Goal: Task Accomplishment & Management: Use online tool/utility

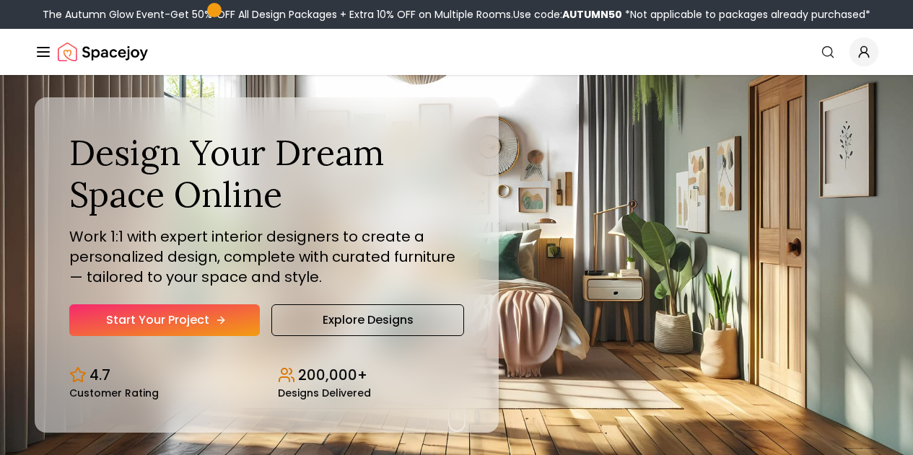
click at [179, 336] on link "Start Your Project" at bounding box center [164, 321] width 191 height 32
click at [465, 68] on nav "Spacejoy Search How It Works Design Portfolio Pricing AI Design Shop Search Sta…" at bounding box center [457, 52] width 844 height 46
click at [0, 0] on link "AI Design" at bounding box center [0, 0] width 0 height 0
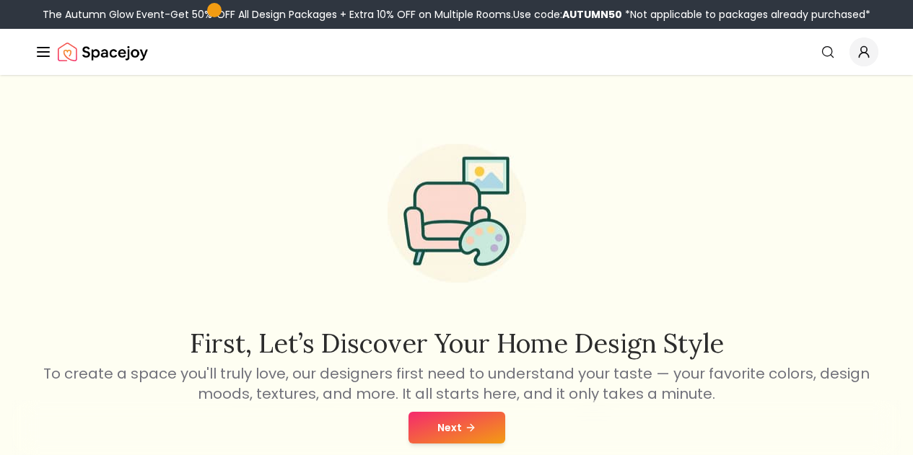
click at [500, 425] on button "Next" at bounding box center [456, 428] width 97 height 32
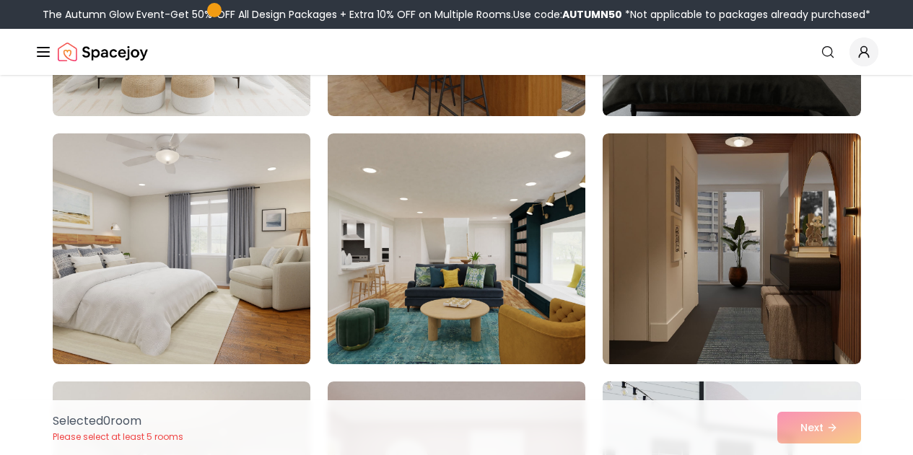
scroll to position [323, 0]
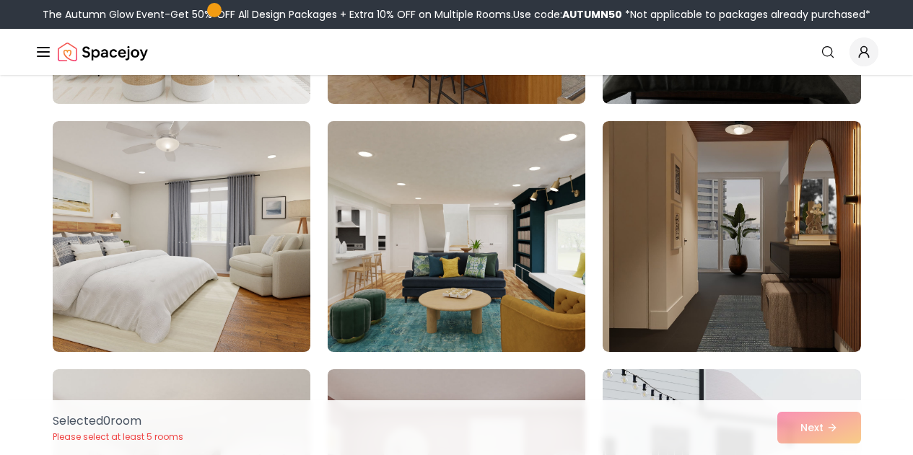
click at [544, 294] on img at bounding box center [456, 236] width 271 height 242
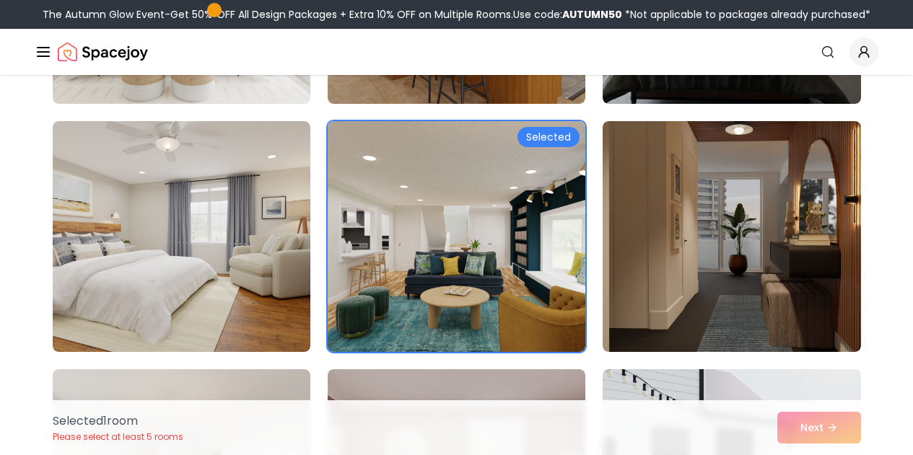
click at [862, 426] on div "Selected 1 room Please select at least 5 rooms Next" at bounding box center [456, 427] width 831 height 55
click at [821, 427] on div "Selected 1 room Please select at least 5 rooms Next" at bounding box center [456, 427] width 831 height 55
click at [822, 419] on div "Selected 1 room Please select at least 5 rooms Next" at bounding box center [456, 427] width 831 height 55
click at [817, 432] on div "Selected 1 room Please select at least 5 rooms Next" at bounding box center [456, 427] width 831 height 55
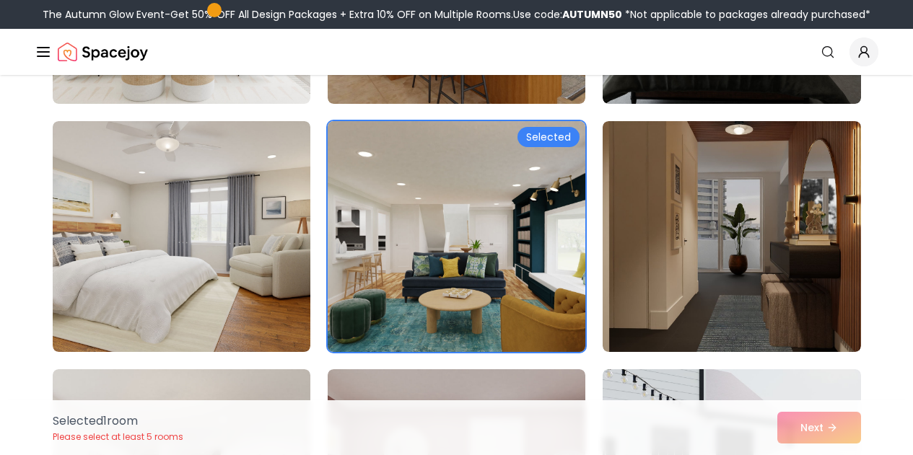
click at [559, 299] on img at bounding box center [456, 236] width 271 height 242
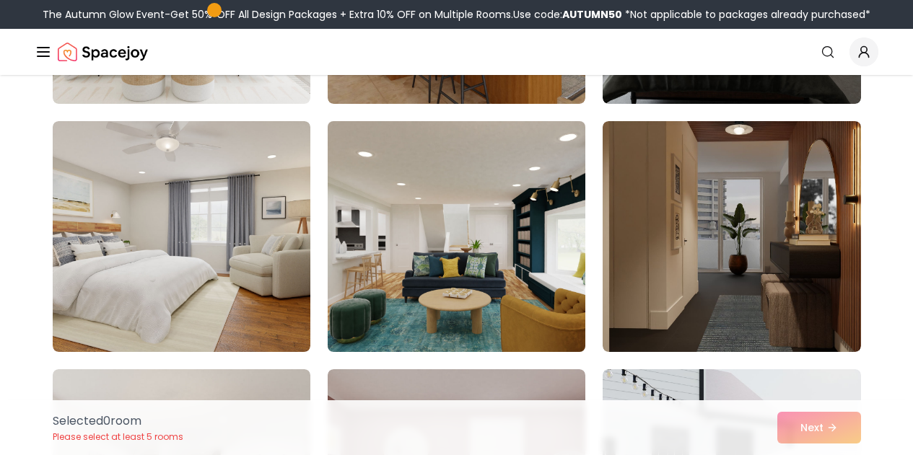
click at [539, 213] on img at bounding box center [456, 236] width 271 height 242
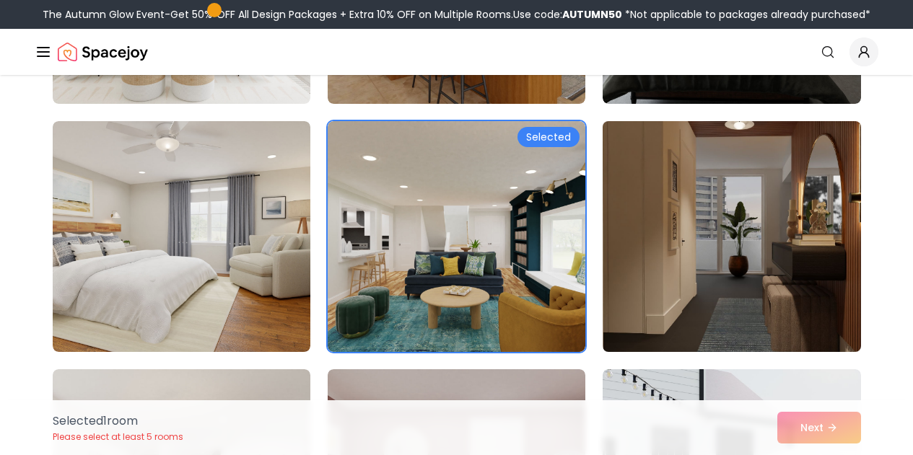
click at [662, 235] on img at bounding box center [731, 236] width 271 height 242
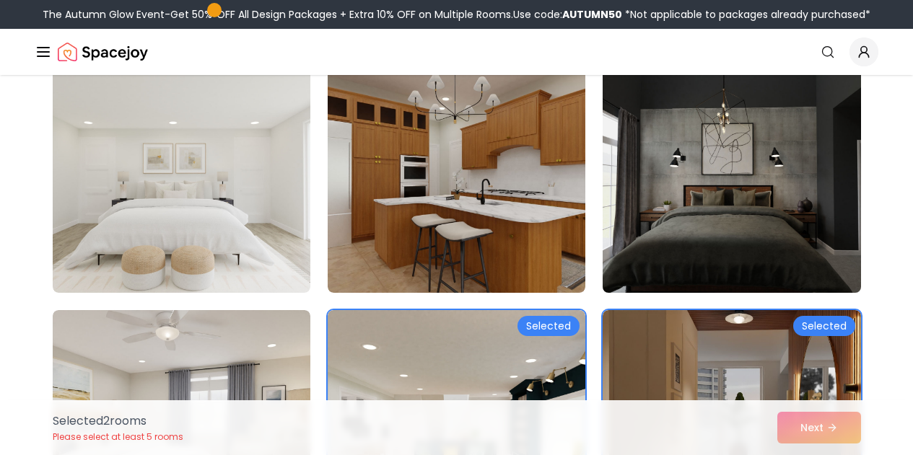
scroll to position [128, 0]
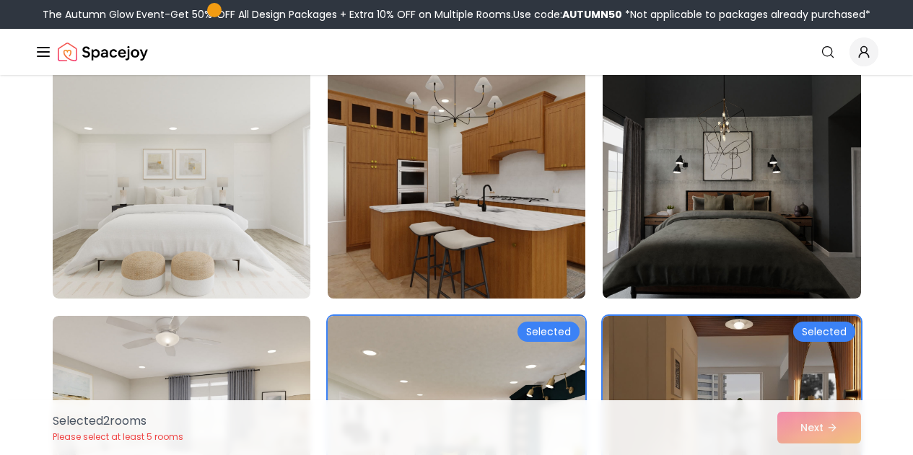
click at [468, 198] on img at bounding box center [456, 183] width 271 height 242
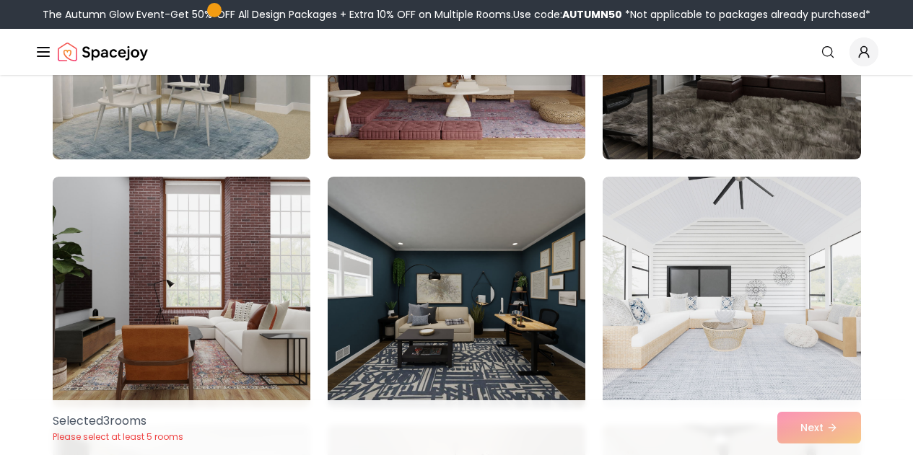
scroll to position [1018, 0]
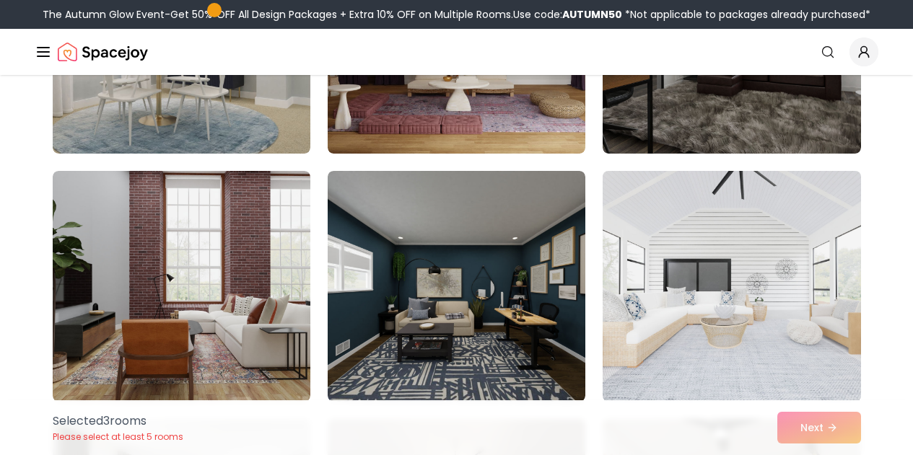
click at [703, 320] on img at bounding box center [731, 286] width 271 height 242
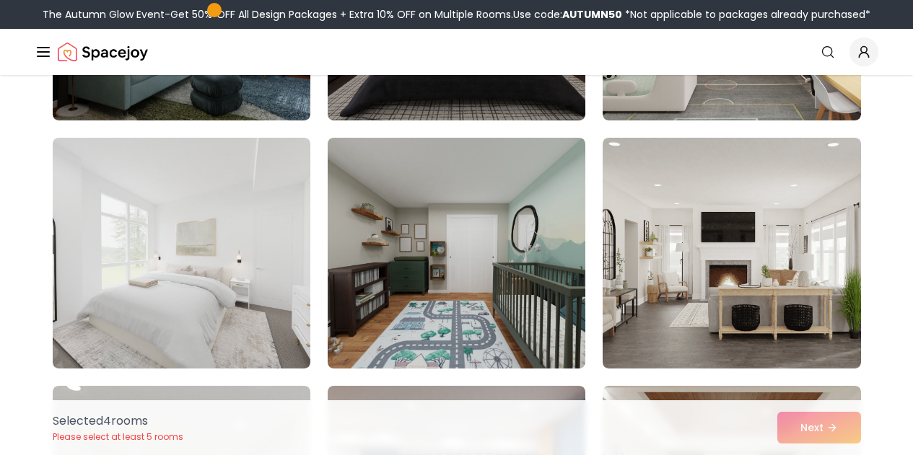
scroll to position [1549, 0]
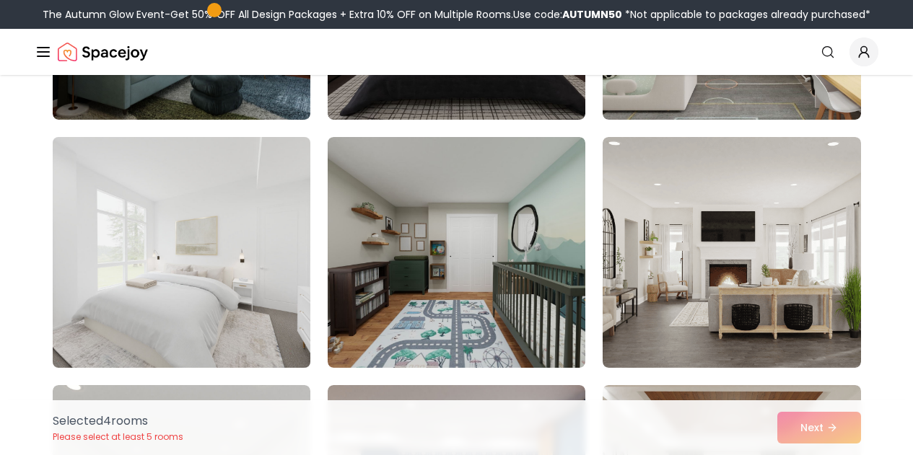
click at [280, 222] on img at bounding box center [181, 252] width 271 height 242
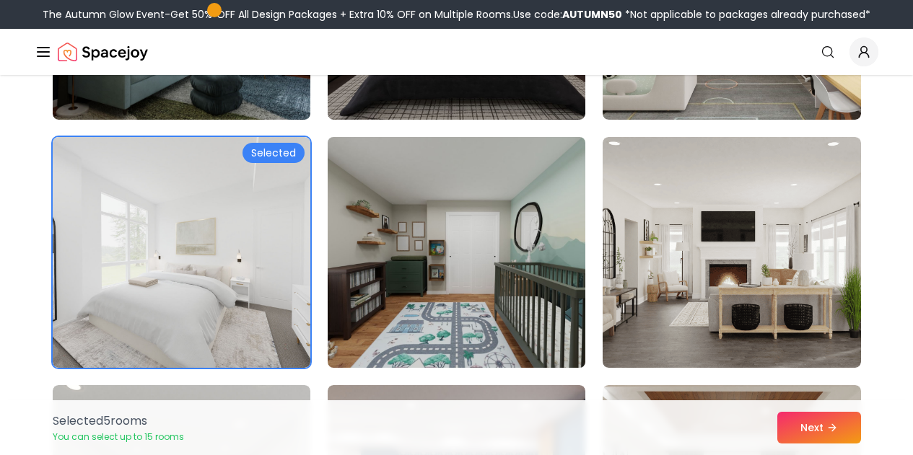
click at [434, 272] on img at bounding box center [456, 252] width 271 height 242
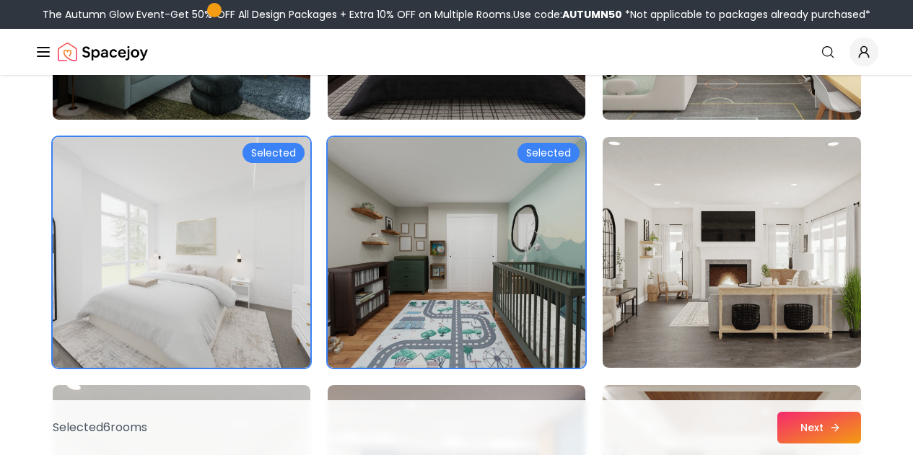
click at [832, 422] on icon at bounding box center [835, 428] width 12 height 12
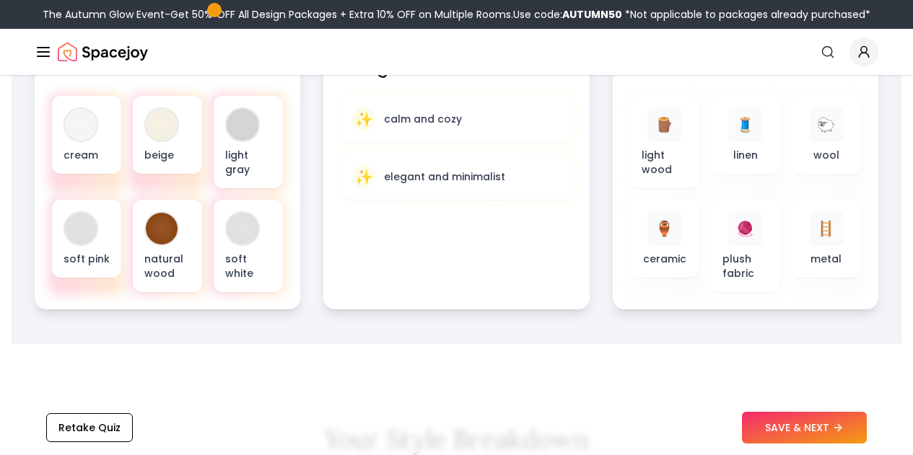
scroll to position [636, 0]
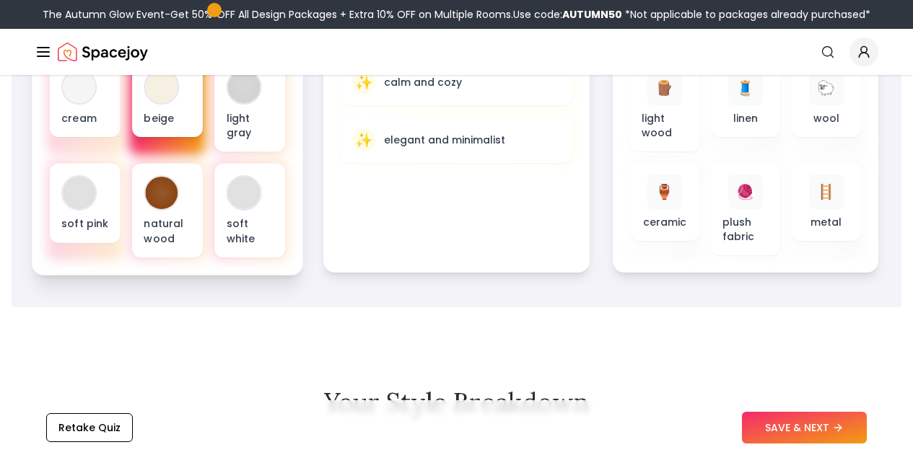
click at [162, 108] on div "beige" at bounding box center [167, 97] width 71 height 79
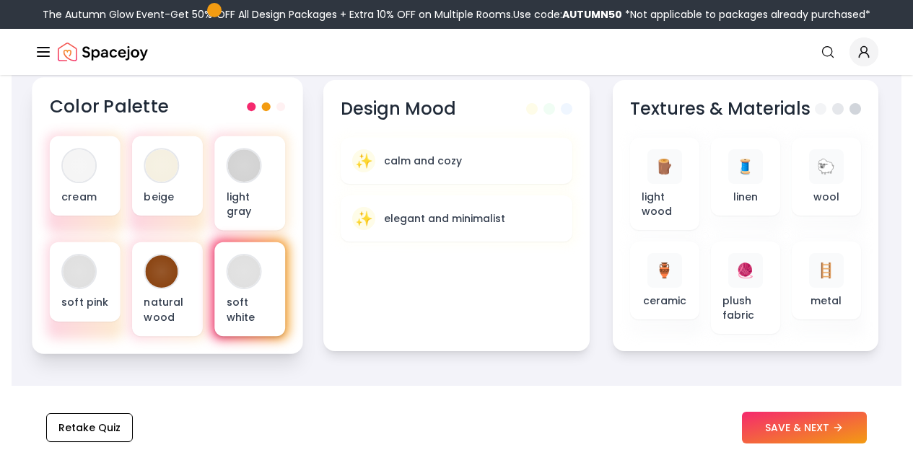
scroll to position [557, 0]
click at [216, 290] on div "soft white" at bounding box center [249, 290] width 71 height 95
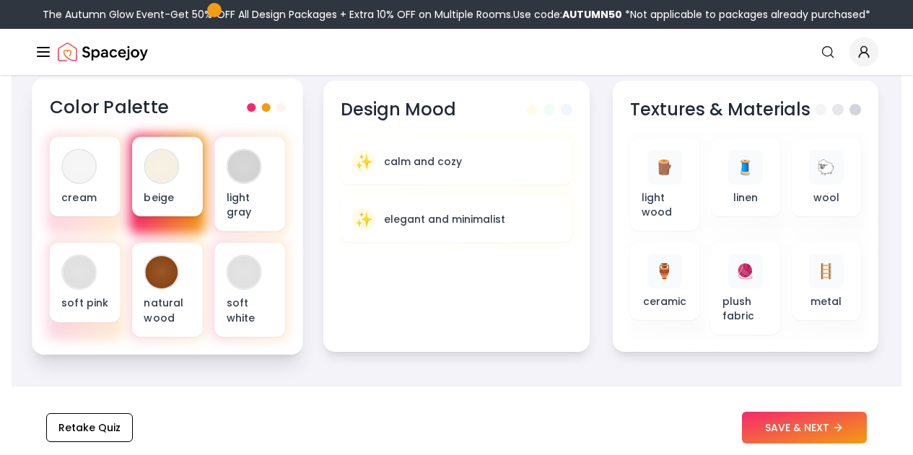
click at [182, 192] on p "beige" at bounding box center [167, 197] width 47 height 14
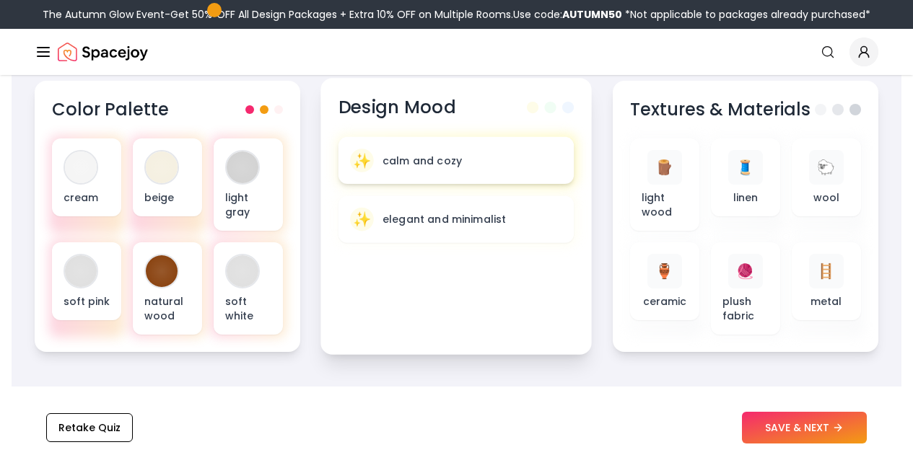
click at [440, 167] on p "calm and cozy" at bounding box center [421, 160] width 79 height 14
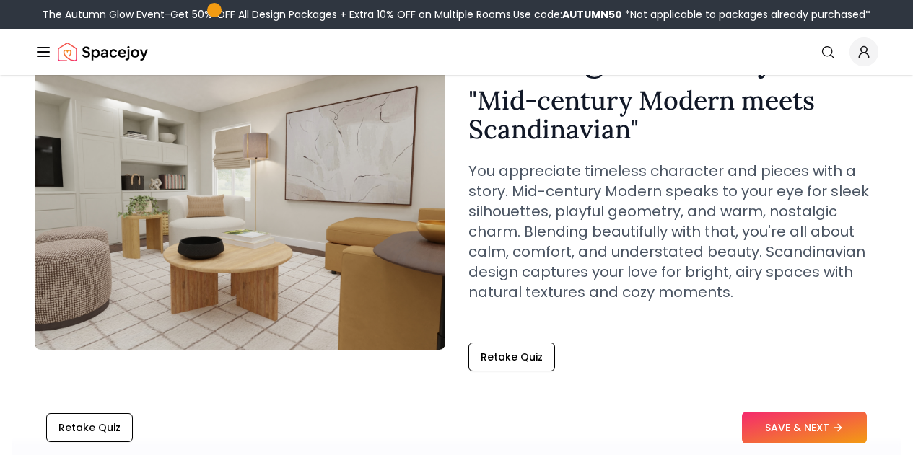
scroll to position [94, 0]
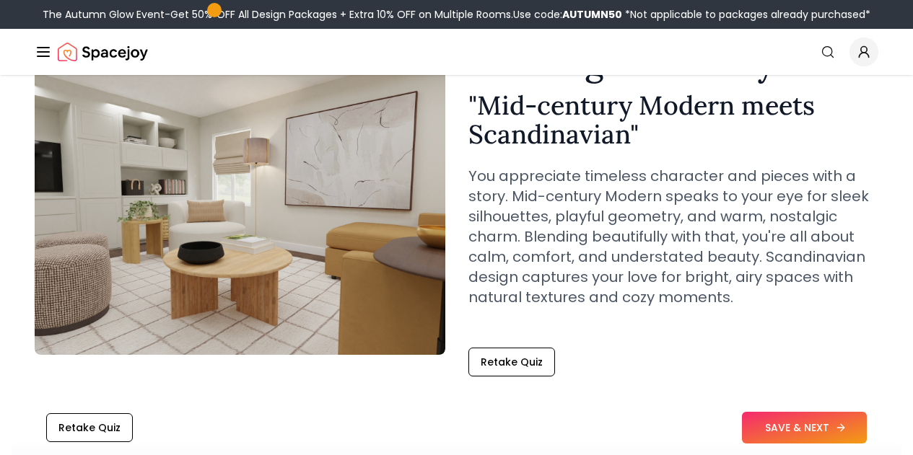
click at [798, 431] on button "SAVE & NEXT" at bounding box center [804, 428] width 125 height 32
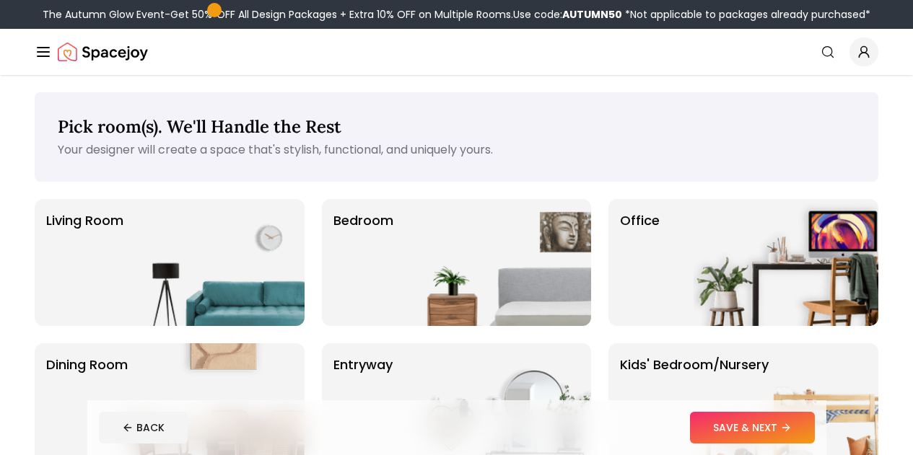
scroll to position [6, 0]
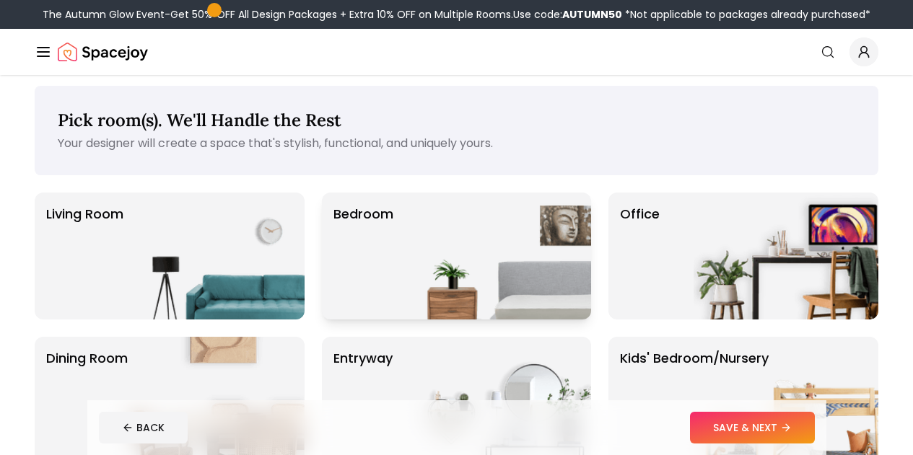
click at [484, 211] on img at bounding box center [498, 256] width 185 height 127
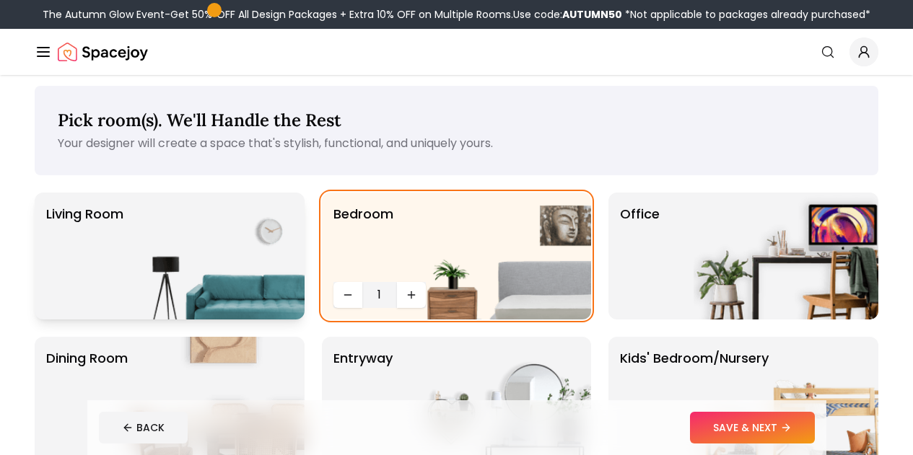
click at [206, 228] on img at bounding box center [212, 256] width 185 height 127
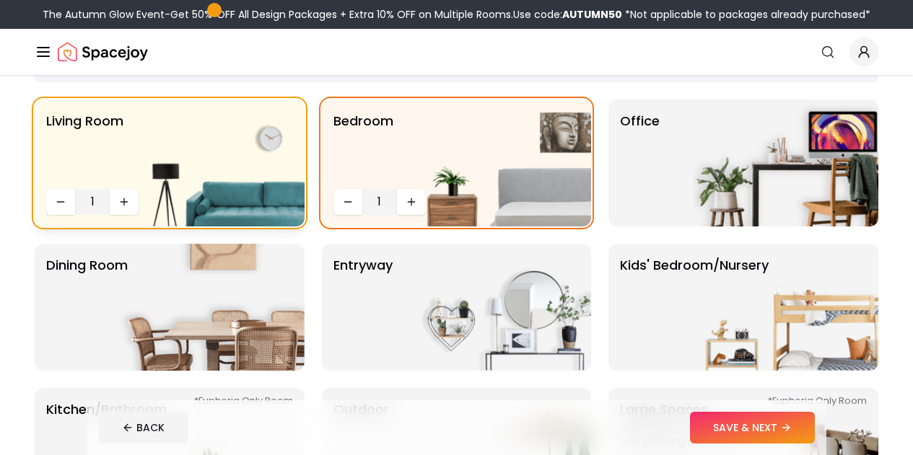
scroll to position [107, 0]
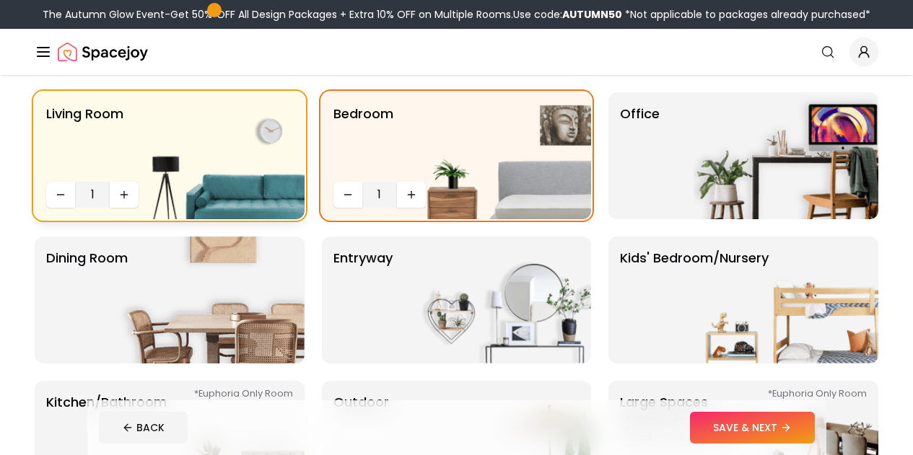
click at [132, 183] on img at bounding box center [212, 155] width 185 height 127
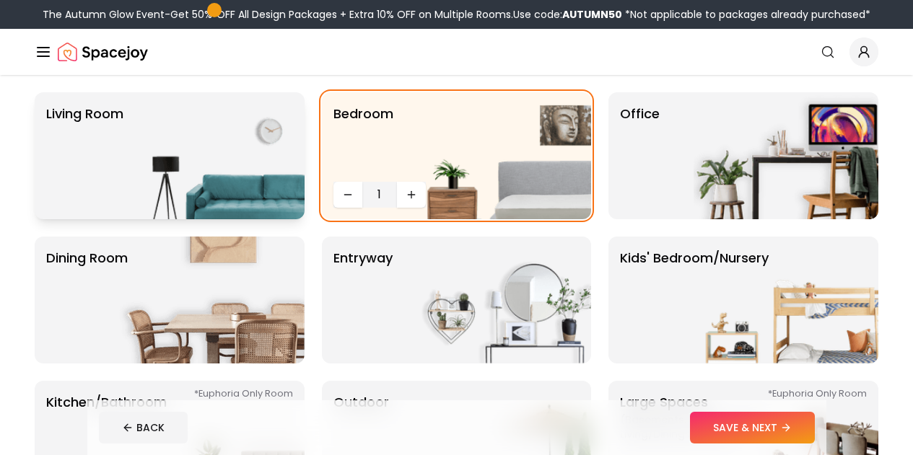
click at [131, 185] on img at bounding box center [212, 155] width 185 height 127
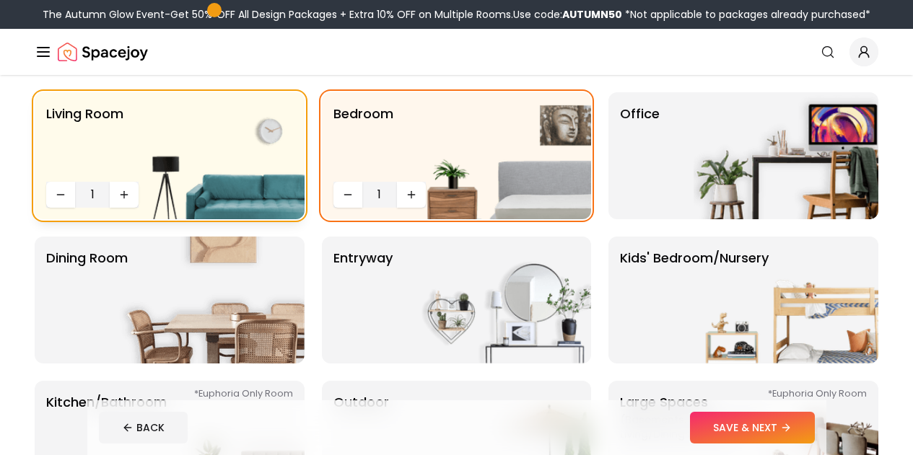
click at [130, 193] on img at bounding box center [212, 155] width 185 height 127
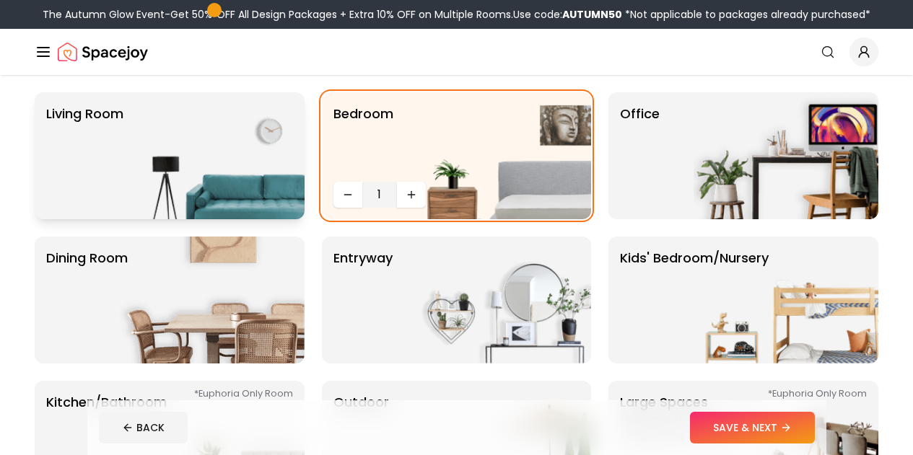
click at [120, 190] on img at bounding box center [212, 155] width 185 height 127
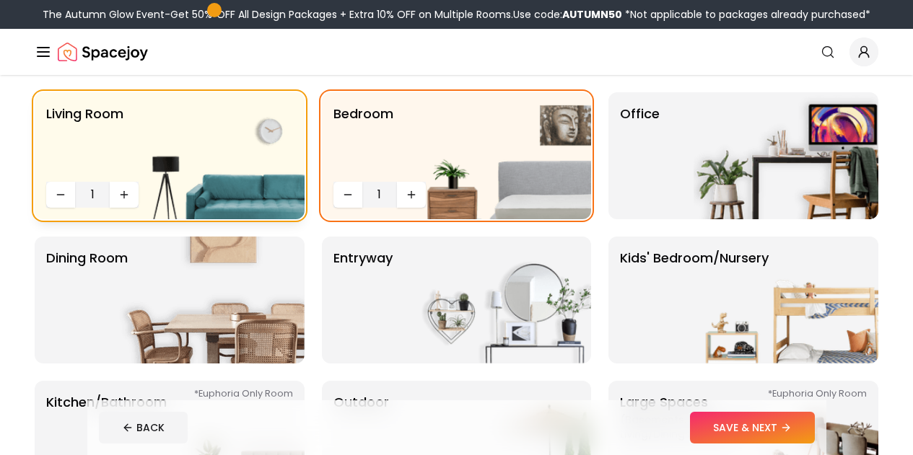
click at [127, 196] on img at bounding box center [212, 155] width 185 height 127
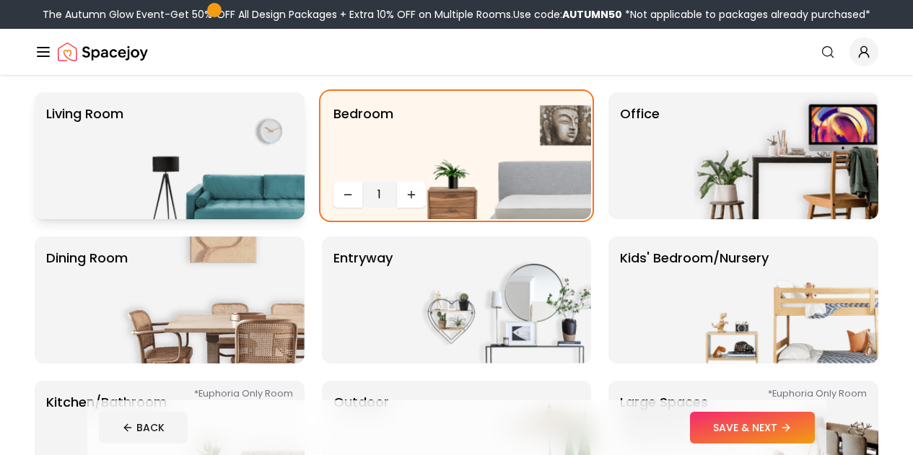
click at [131, 195] on img at bounding box center [212, 155] width 185 height 127
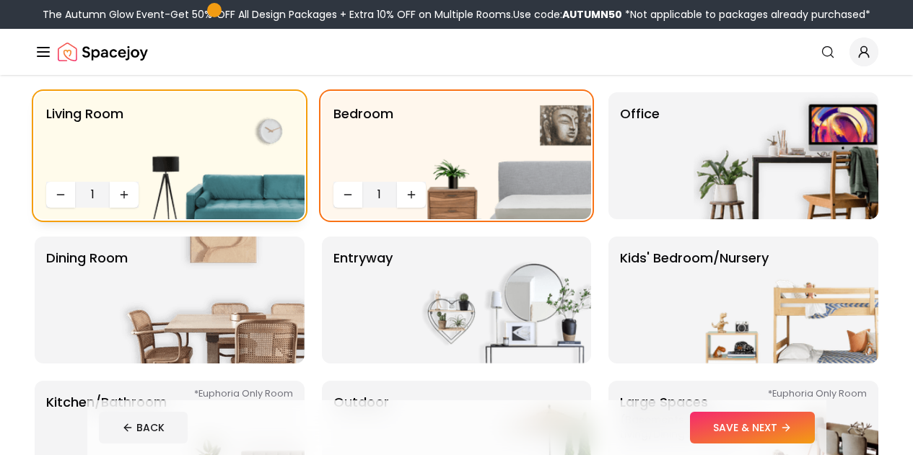
click at [124, 195] on img at bounding box center [212, 155] width 185 height 127
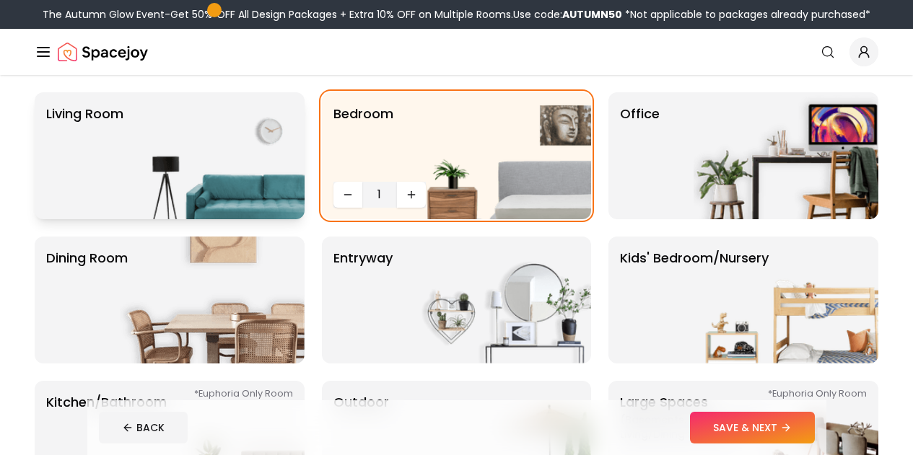
click at [128, 193] on img at bounding box center [212, 155] width 185 height 127
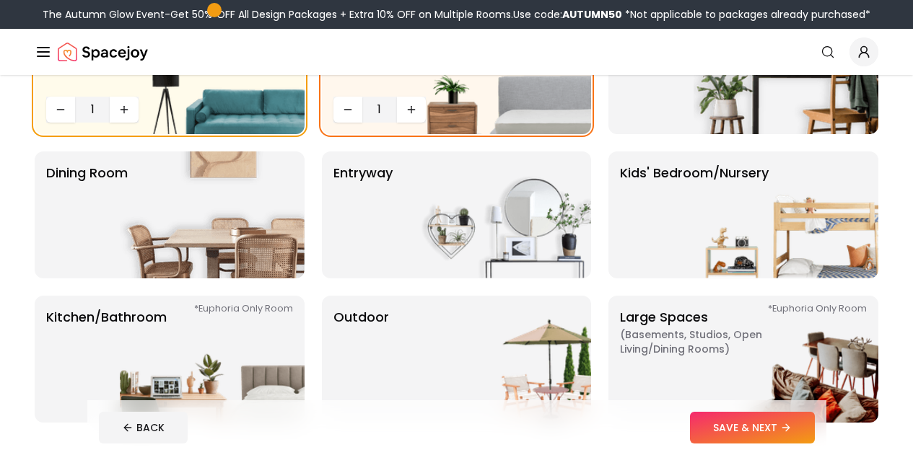
scroll to position [193, 0]
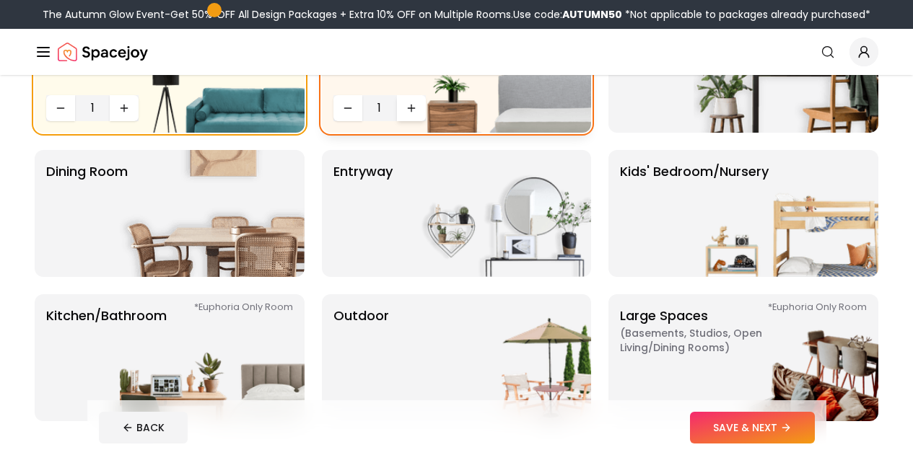
click at [397, 111] on button "Increase quantity" at bounding box center [411, 108] width 29 height 26
click at [401, 113] on button "Increase quantity" at bounding box center [411, 108] width 29 height 26
click at [209, 191] on img at bounding box center [212, 213] width 185 height 127
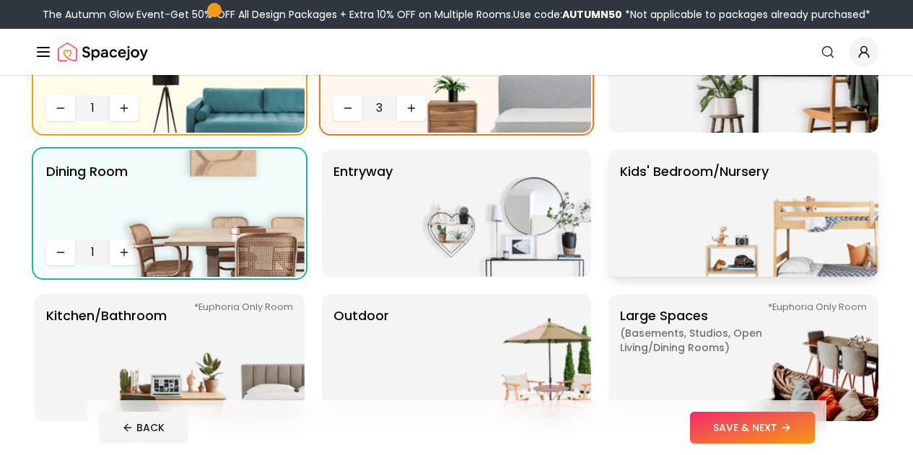
click at [634, 210] on p "Kids' Bedroom/Nursery" at bounding box center [694, 214] width 149 height 104
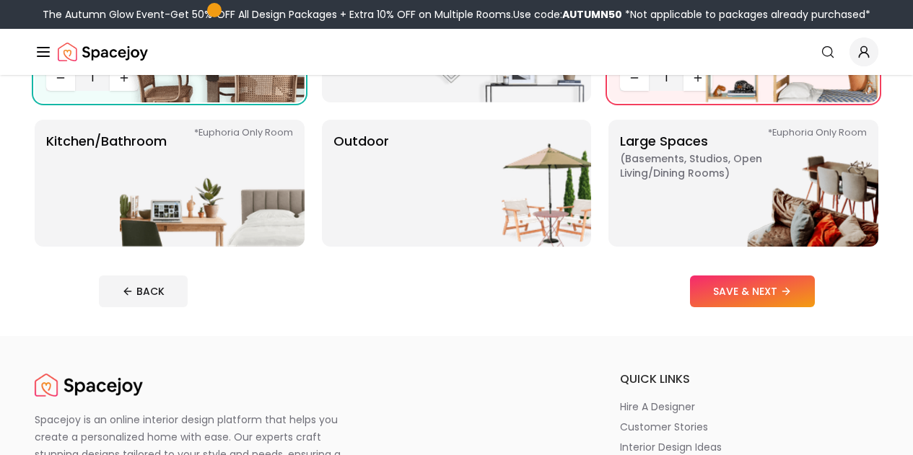
scroll to position [367, 0]
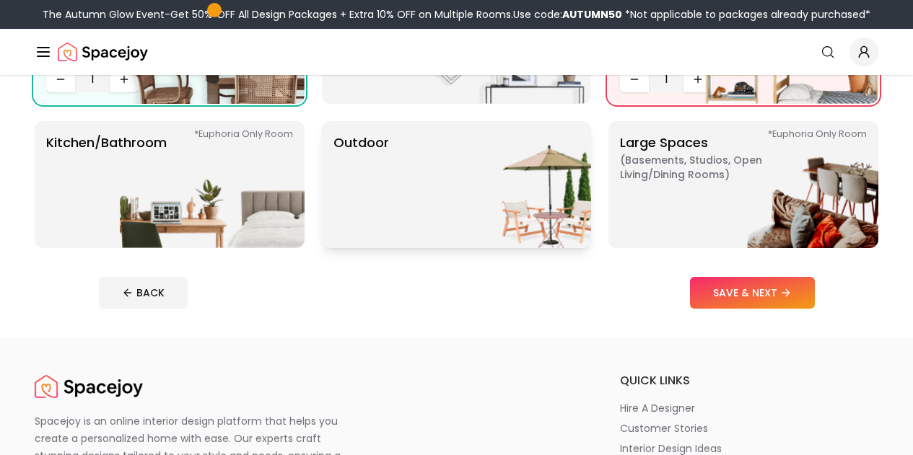
click at [460, 188] on img at bounding box center [498, 184] width 185 height 127
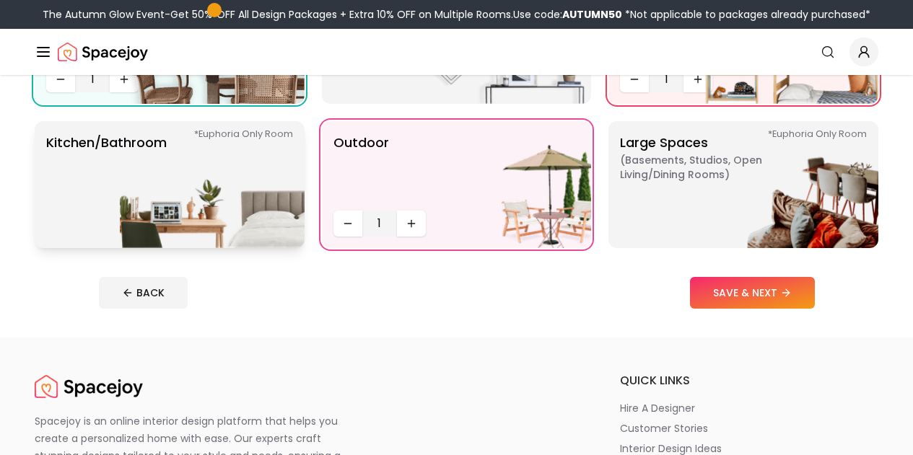
click at [222, 184] on img at bounding box center [212, 184] width 185 height 127
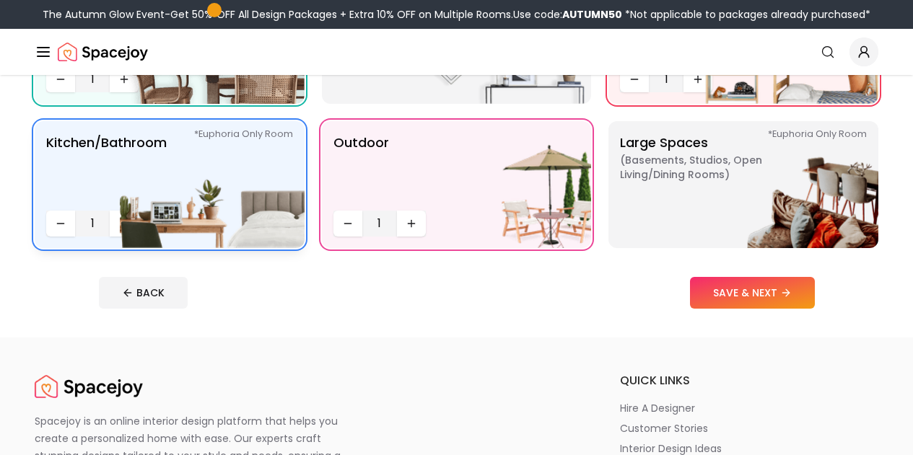
click at [121, 221] on img at bounding box center [212, 184] width 185 height 127
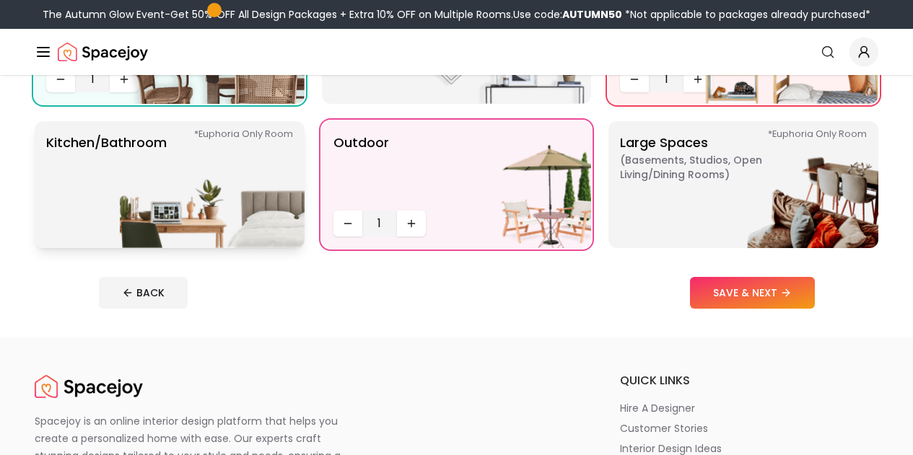
click at [115, 219] on p "Kitchen/Bathroom *Euphoria Only Room" at bounding box center [106, 185] width 121 height 104
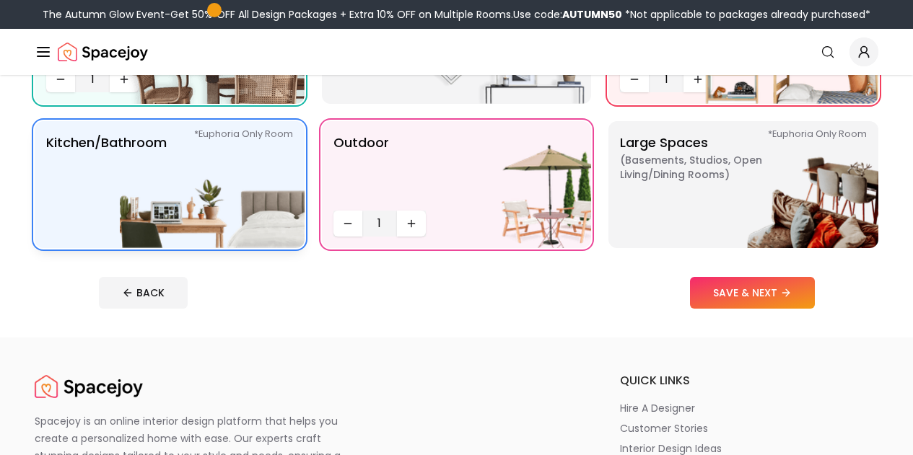
click at [115, 219] on button "Increase quantity" at bounding box center [124, 221] width 29 height 26
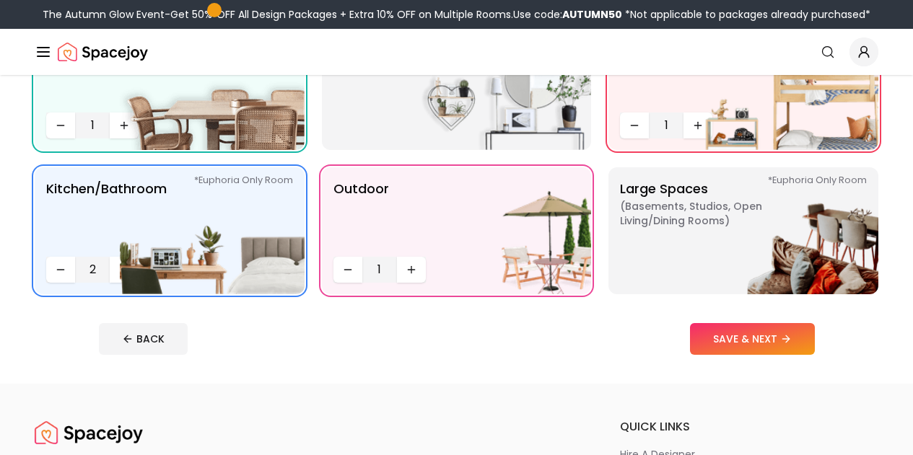
scroll to position [321, 0]
click at [772, 244] on img at bounding box center [785, 230] width 185 height 127
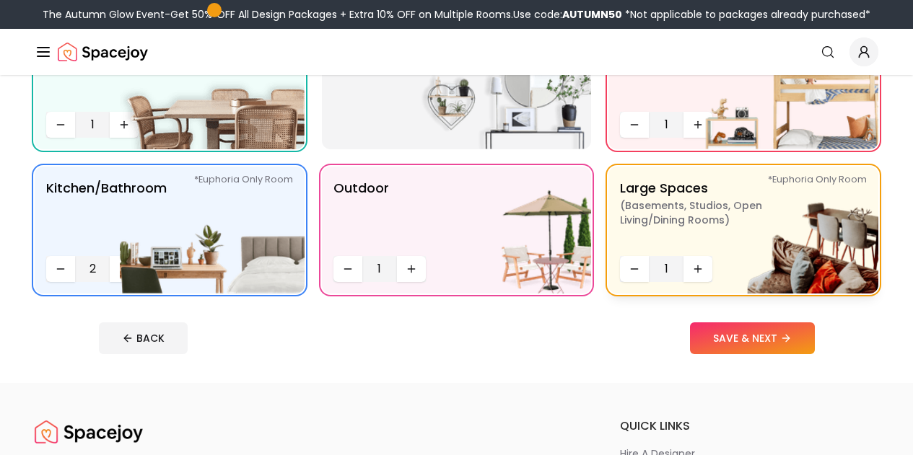
click at [698, 279] on img at bounding box center [785, 230] width 185 height 127
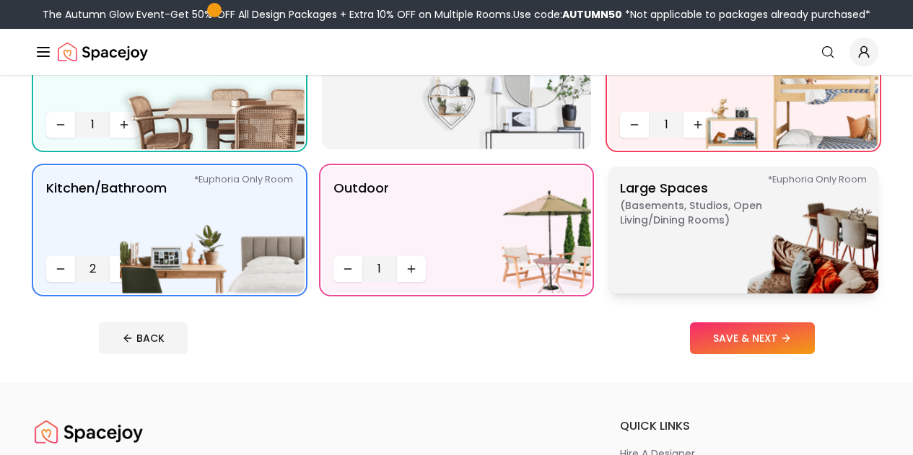
click at [698, 279] on img at bounding box center [785, 230] width 185 height 127
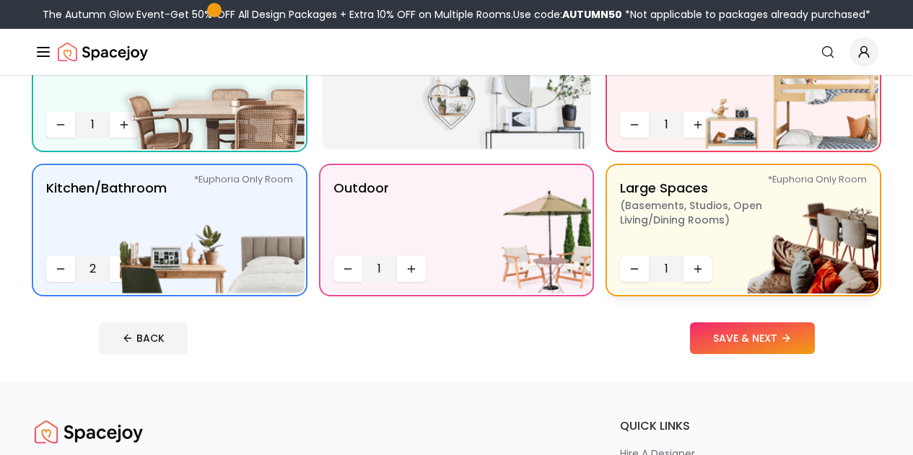
click at [696, 268] on img at bounding box center [785, 230] width 185 height 127
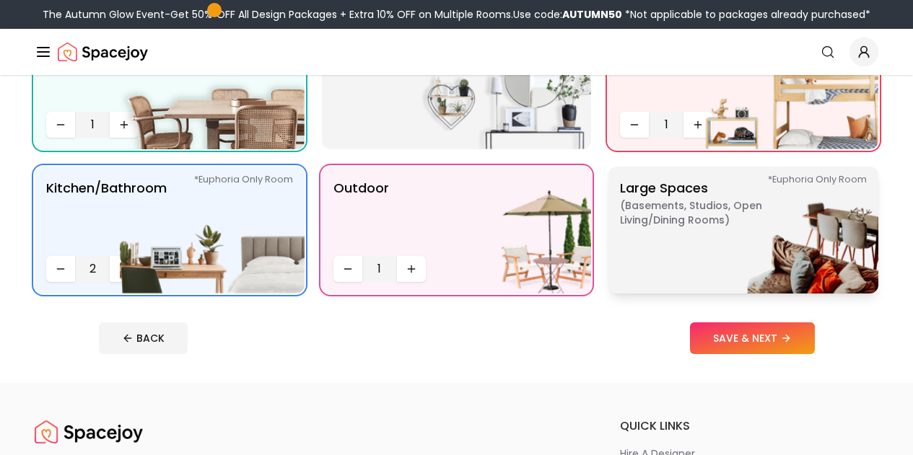
click at [707, 273] on img at bounding box center [785, 230] width 185 height 127
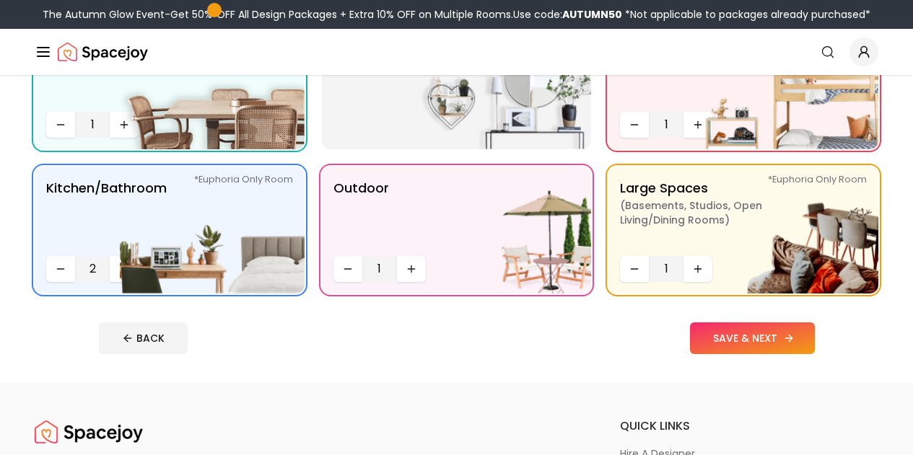
click at [815, 349] on button "SAVE & NEXT" at bounding box center [752, 339] width 125 height 32
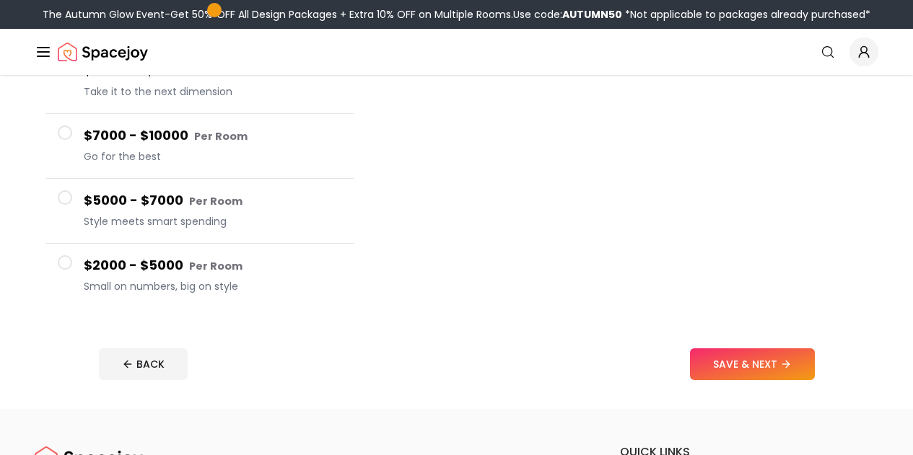
scroll to position [267, 0]
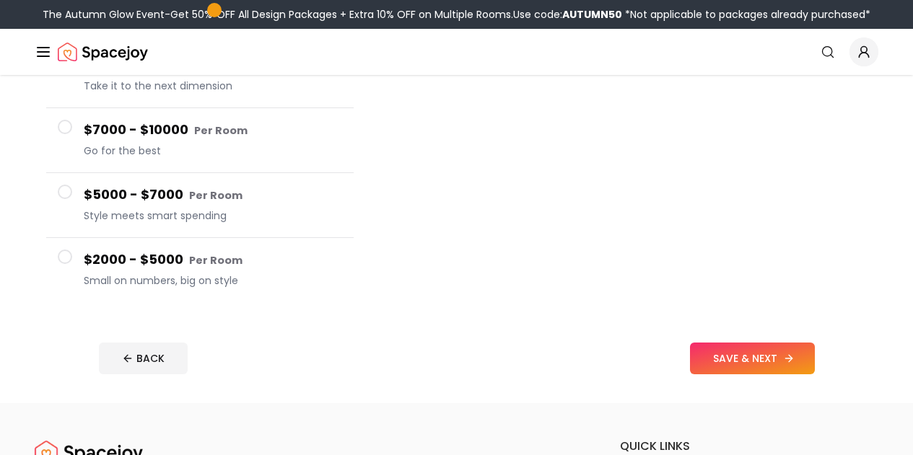
click at [794, 343] on button "SAVE & NEXT" at bounding box center [752, 359] width 125 height 32
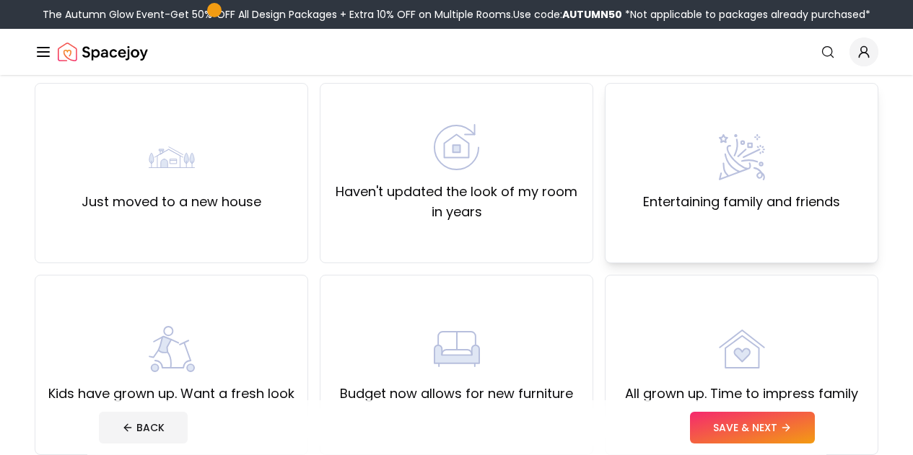
scroll to position [121, 0]
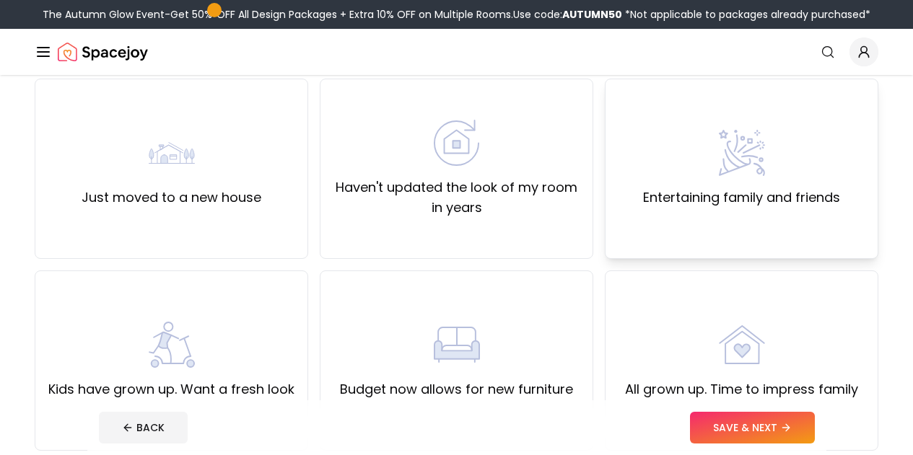
click at [756, 229] on div "Entertaining family and friends" at bounding box center [741, 169] width 273 height 180
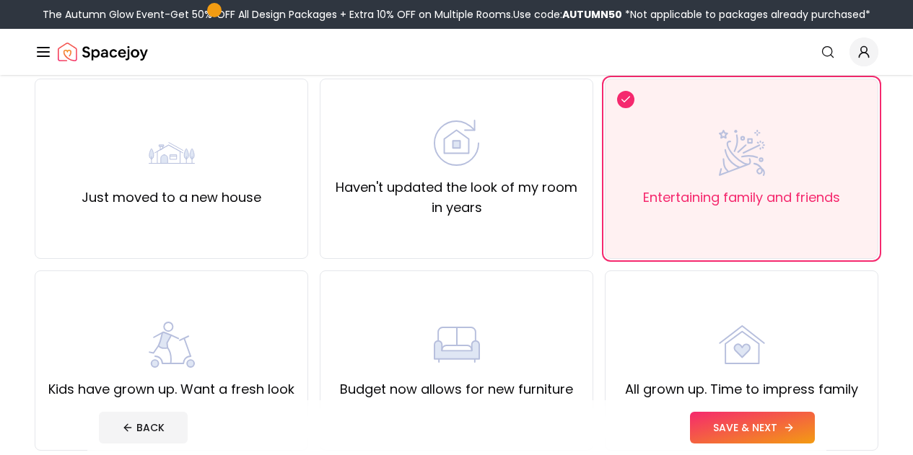
click at [797, 431] on button "SAVE & NEXT" at bounding box center [752, 428] width 125 height 32
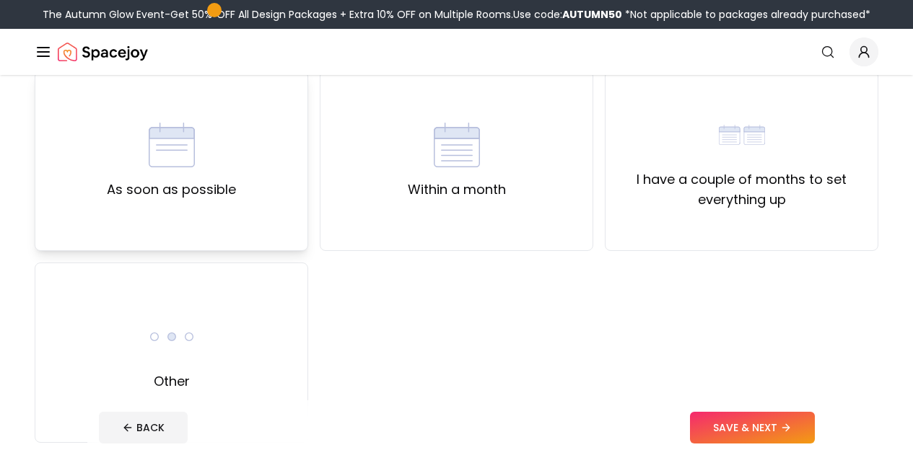
scroll to position [128, 0]
click at [242, 210] on div "As soon as possible" at bounding box center [171, 161] width 273 height 180
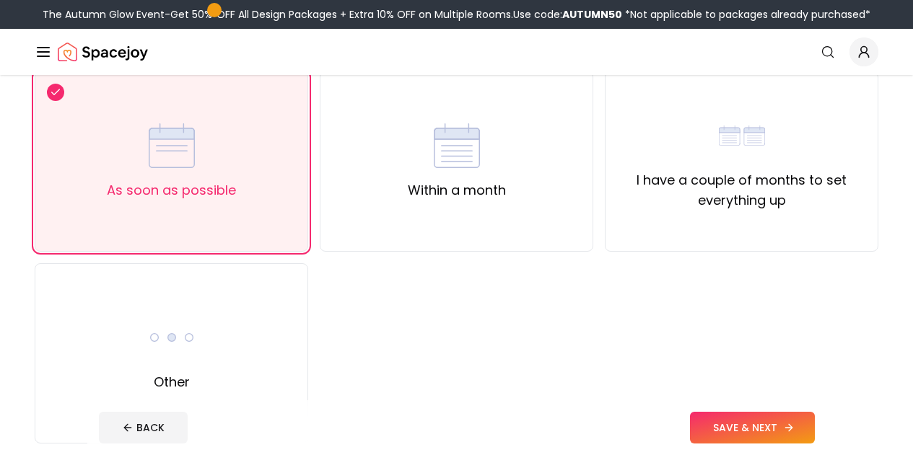
click at [784, 438] on button "SAVE & NEXT" at bounding box center [752, 428] width 125 height 32
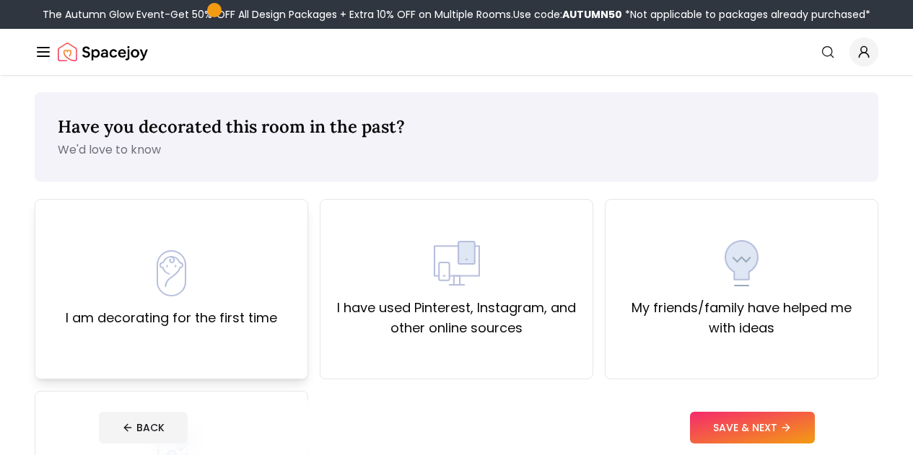
click at [266, 283] on div "I am decorating for the first time" at bounding box center [171, 289] width 211 height 78
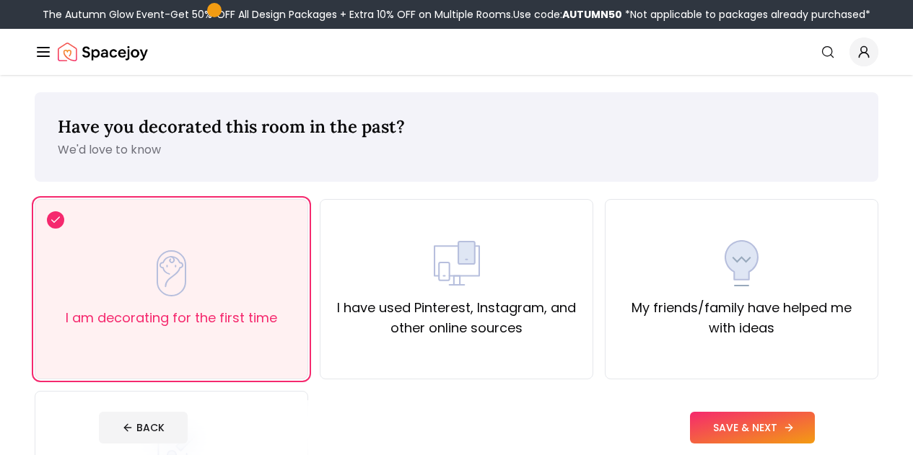
click at [784, 435] on button "SAVE & NEXT" at bounding box center [752, 428] width 125 height 32
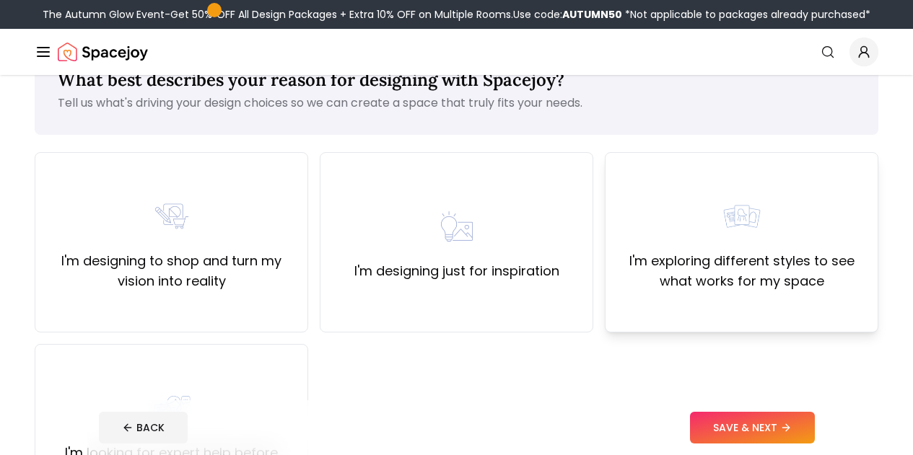
scroll to position [66, 0]
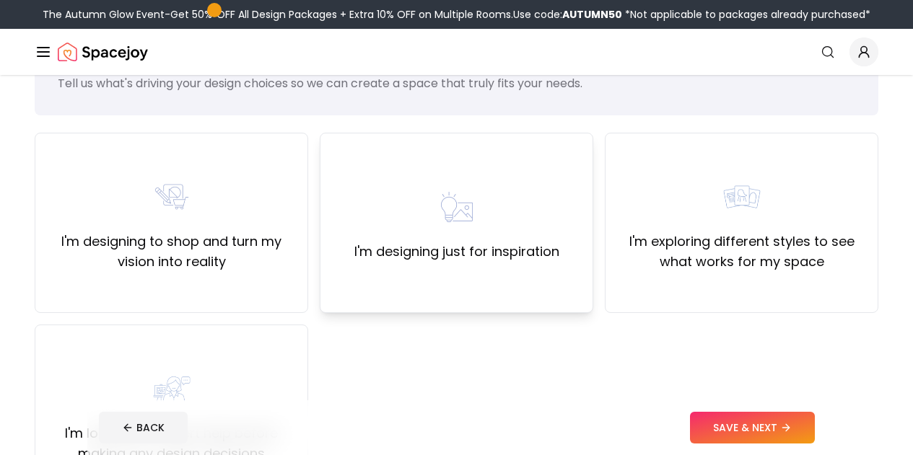
click at [417, 247] on label "I'm designing just for inspiration" at bounding box center [456, 252] width 205 height 20
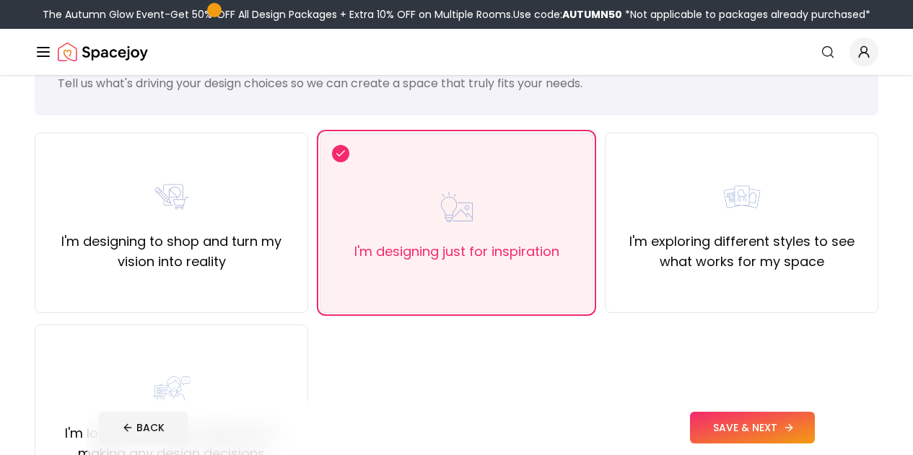
click at [785, 442] on button "SAVE & NEXT" at bounding box center [752, 428] width 125 height 32
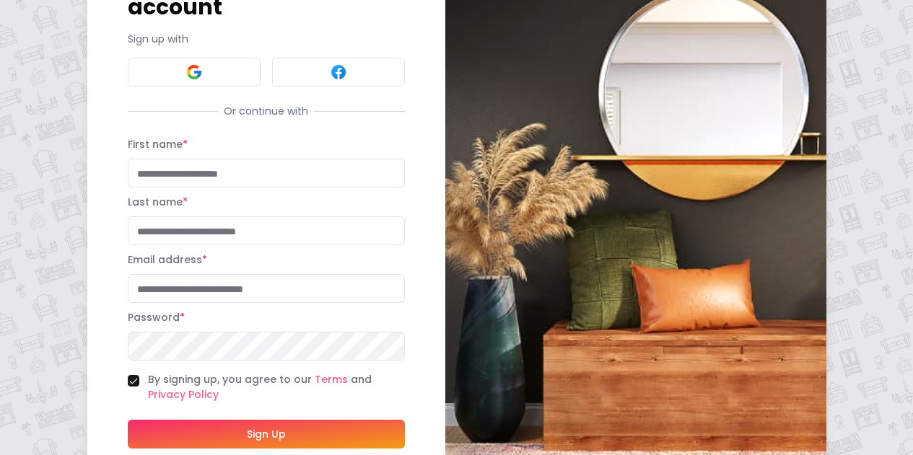
scroll to position [132, 0]
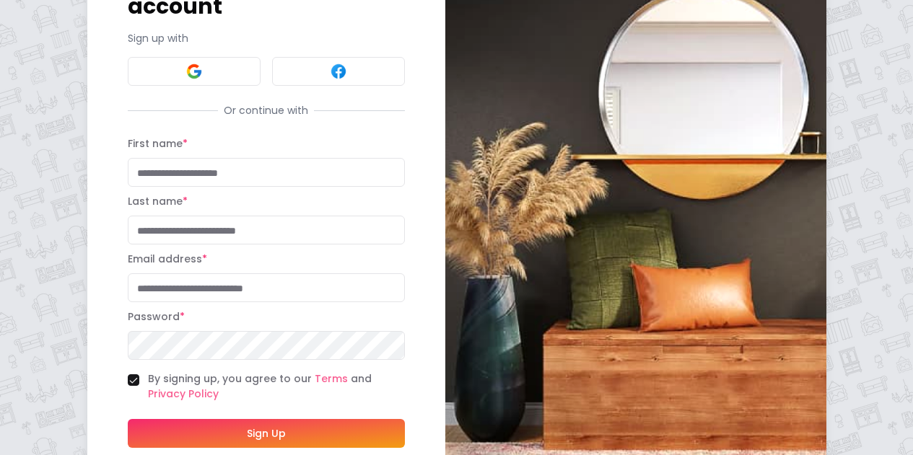
click at [209, 167] on input "First name *" at bounding box center [266, 172] width 277 height 29
type input "*******"
type input "******"
type input "**********"
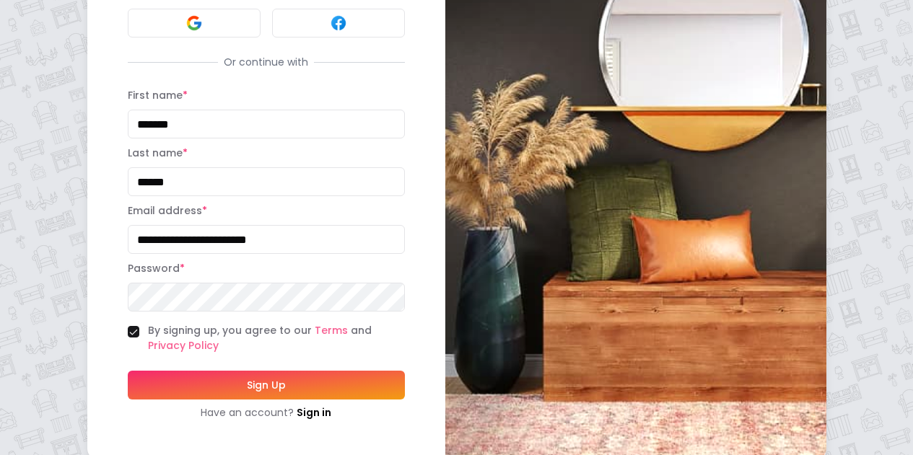
click at [250, 378] on button "Sign Up" at bounding box center [266, 385] width 277 height 29
click at [128, 371] on button "Sign Up" at bounding box center [266, 385] width 277 height 29
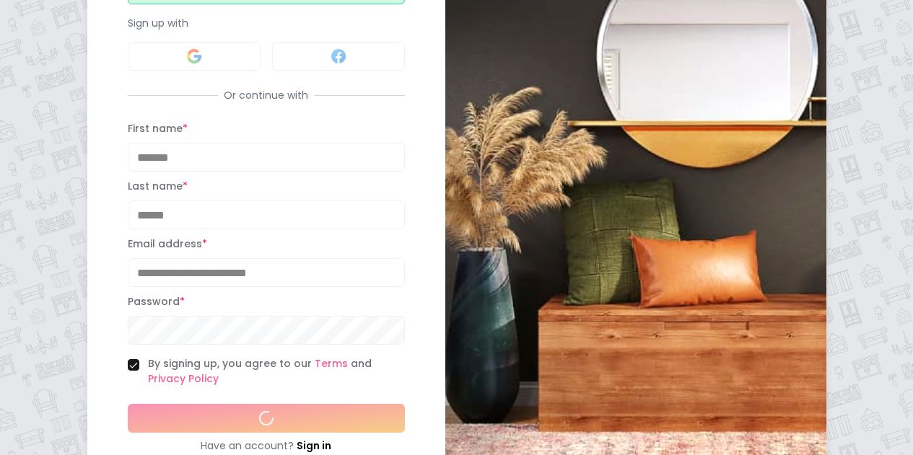
scroll to position [214, 0]
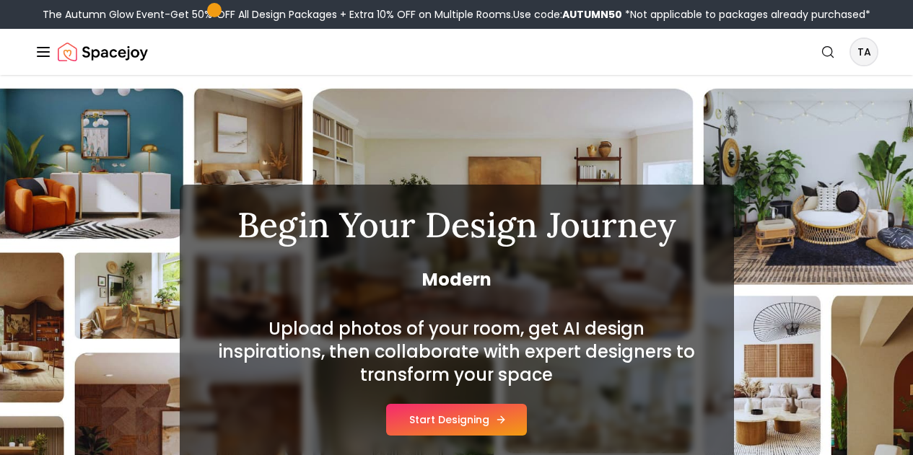
click at [442, 436] on button "Start Designing" at bounding box center [456, 420] width 141 height 32
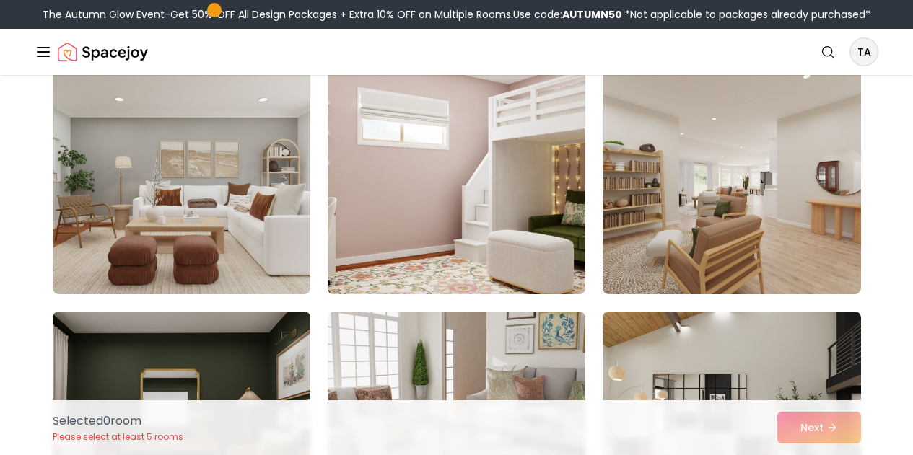
click at [421, 236] on img at bounding box center [456, 179] width 271 height 242
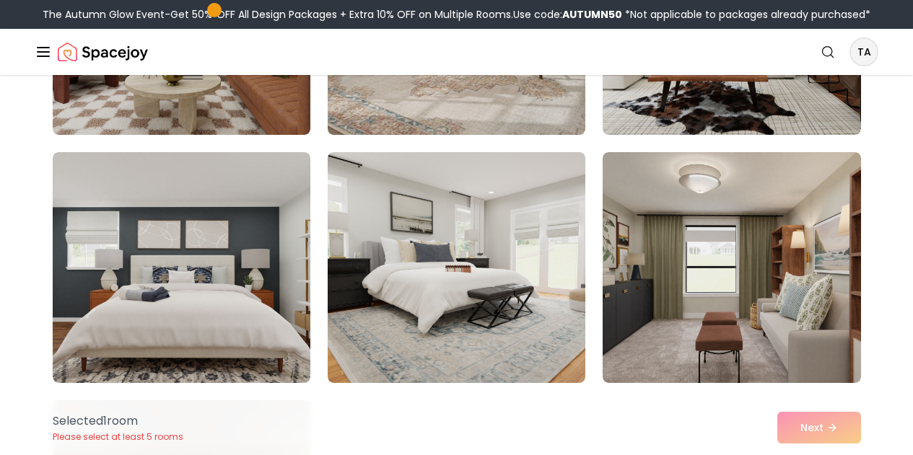
scroll to position [540, 0]
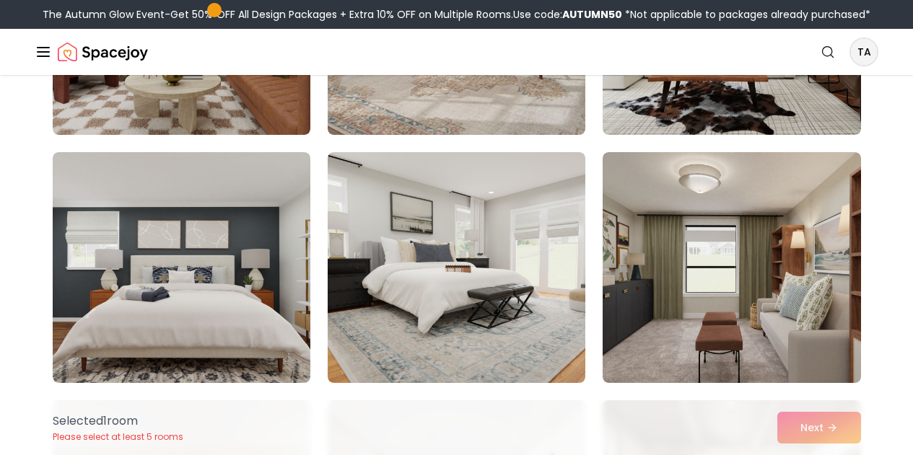
click at [152, 287] on img at bounding box center [182, 267] width 258 height 231
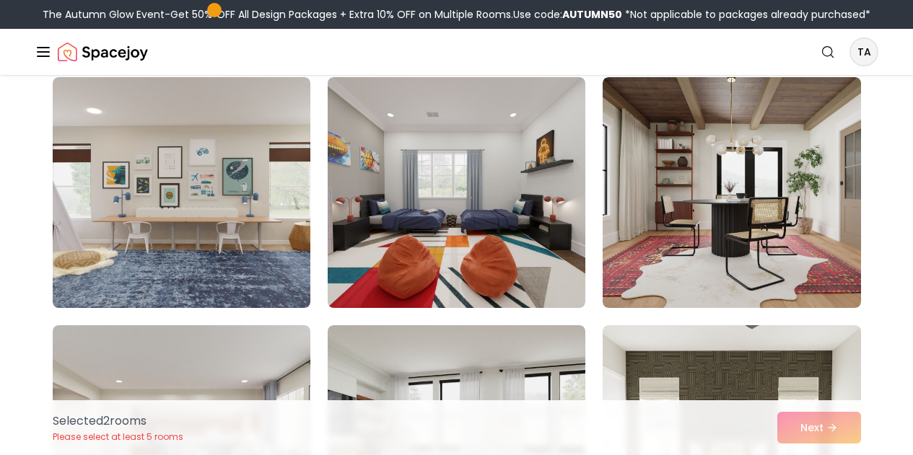
scroll to position [867, 0]
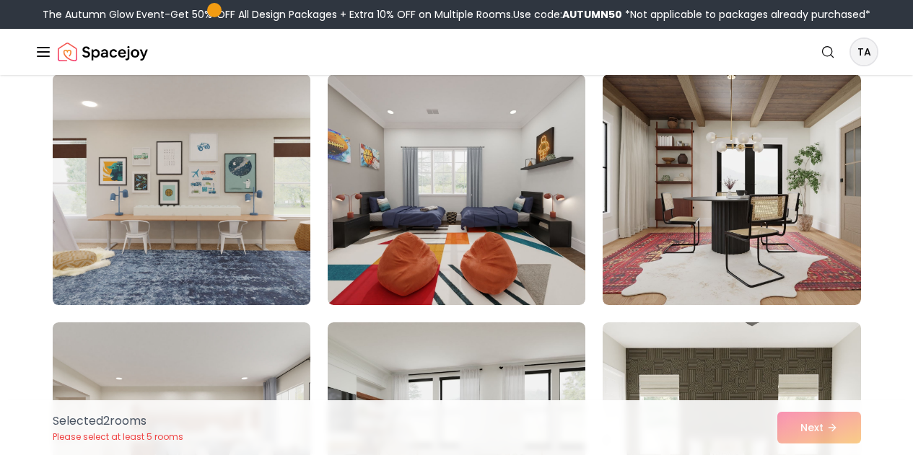
click at [106, 254] on img at bounding box center [181, 190] width 271 height 242
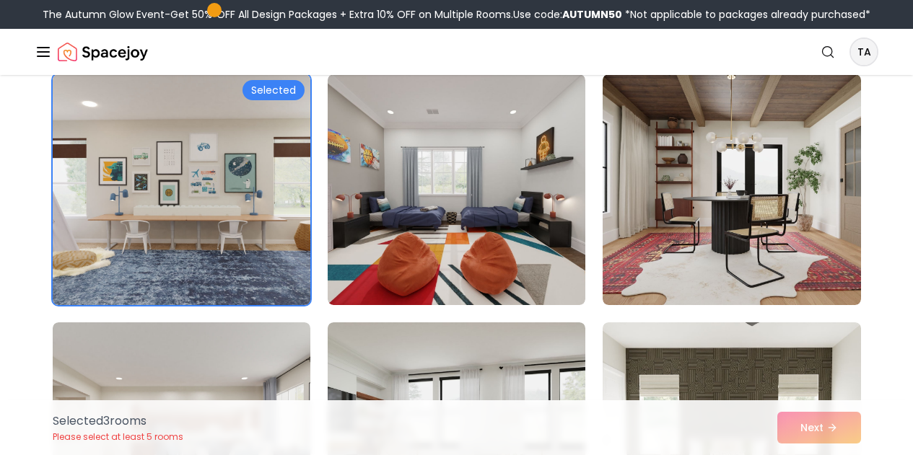
click at [411, 243] on img at bounding box center [457, 189] width 258 height 231
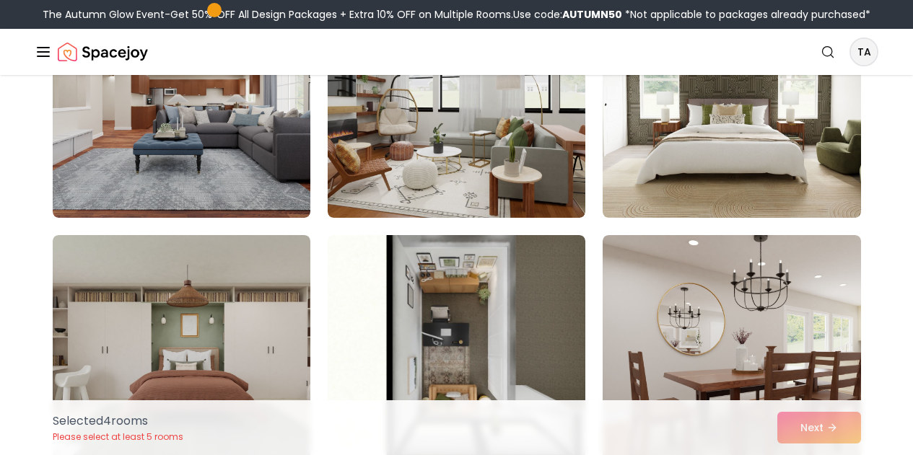
scroll to position [1203, 0]
click at [639, 217] on img at bounding box center [732, 101] width 258 height 231
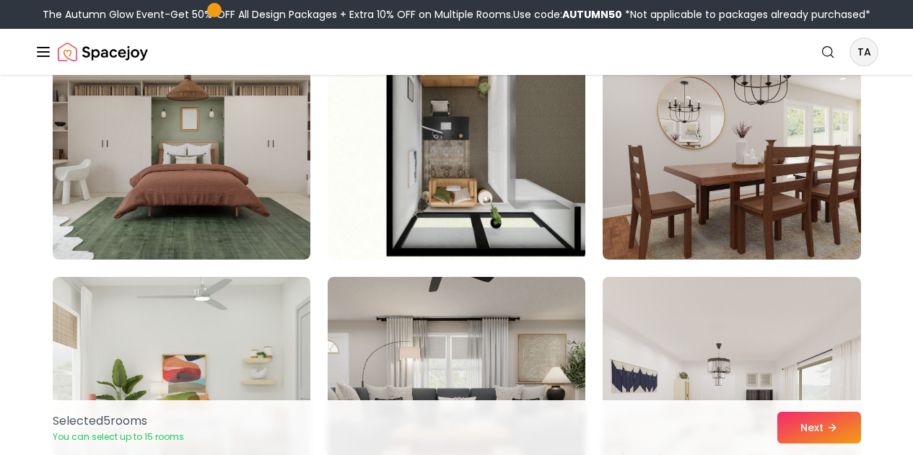
scroll to position [1414, 0]
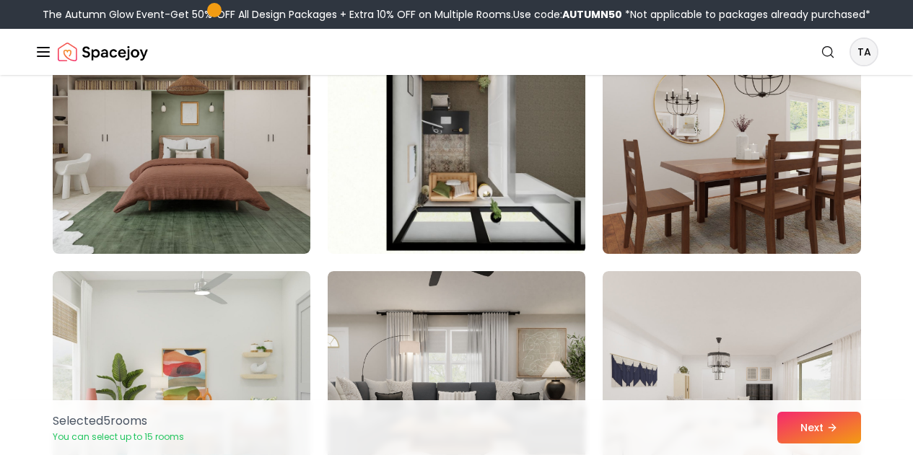
click at [681, 214] on img at bounding box center [731, 138] width 271 height 242
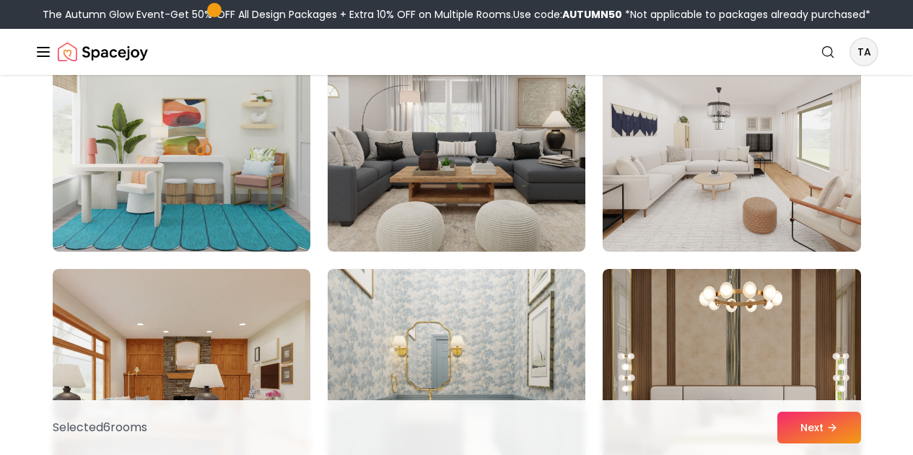
scroll to position [1670, 0]
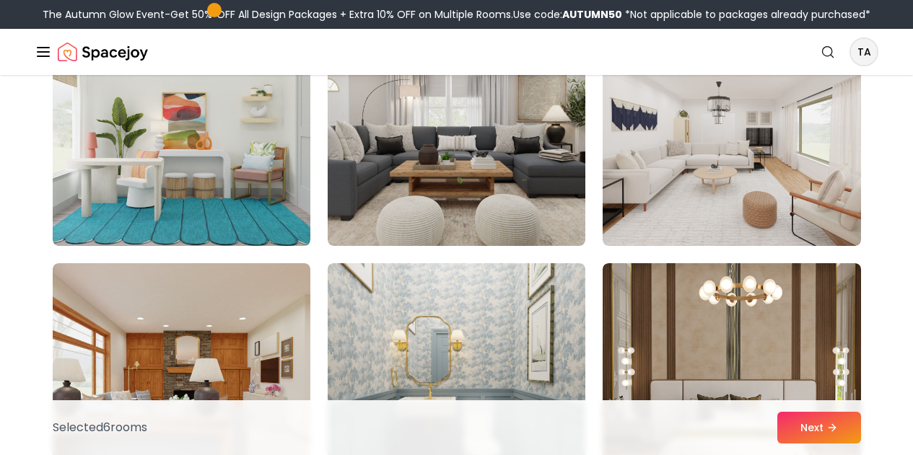
click at [156, 222] on img at bounding box center [182, 130] width 258 height 231
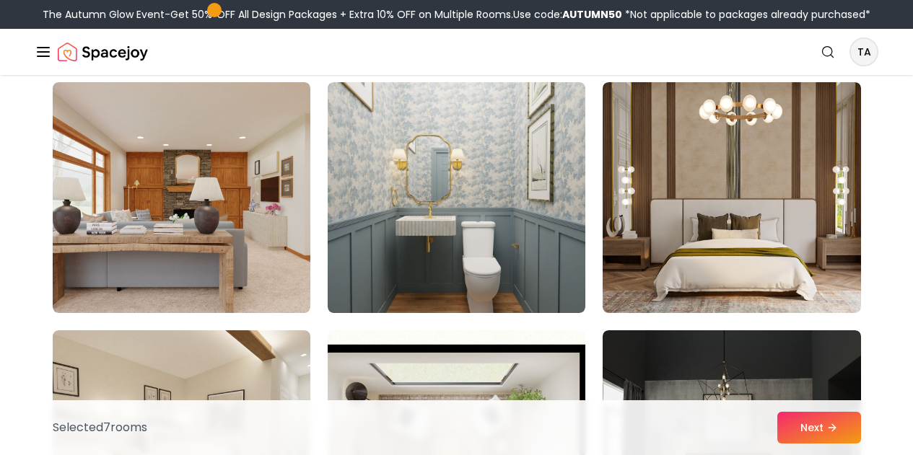
scroll to position [1861, 0]
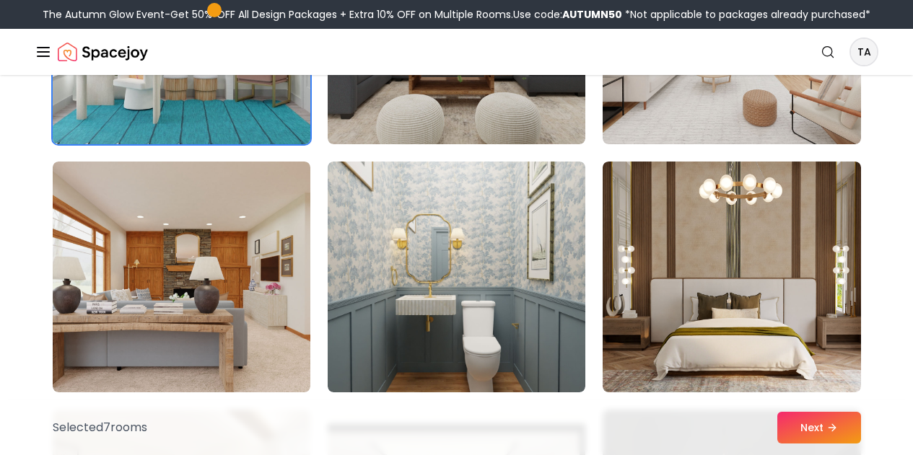
click at [186, 346] on img at bounding box center [182, 277] width 258 height 231
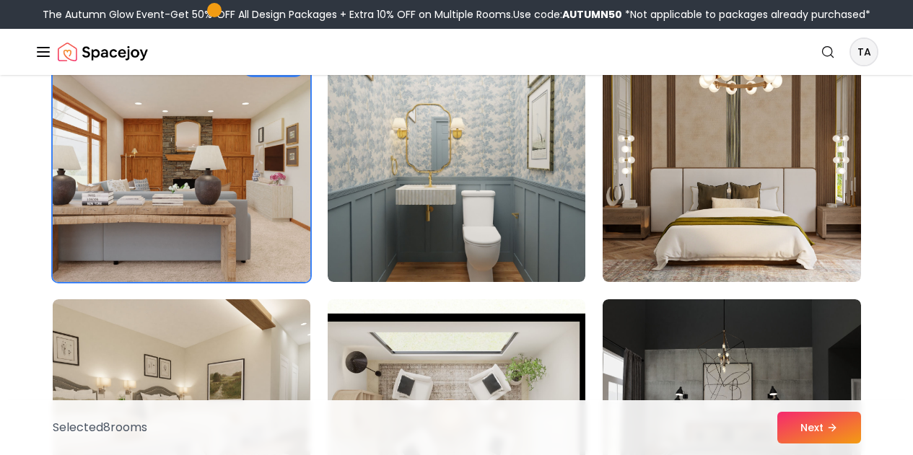
click at [425, 267] on img at bounding box center [457, 166] width 258 height 231
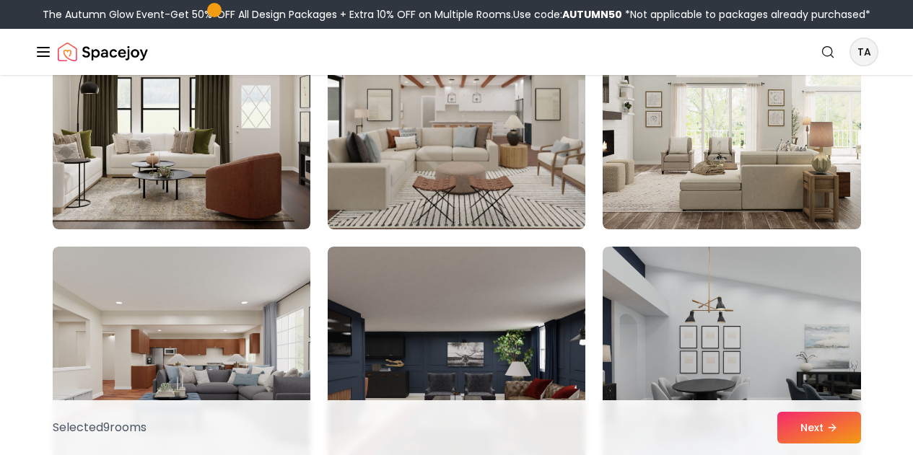
scroll to position [2930, 0]
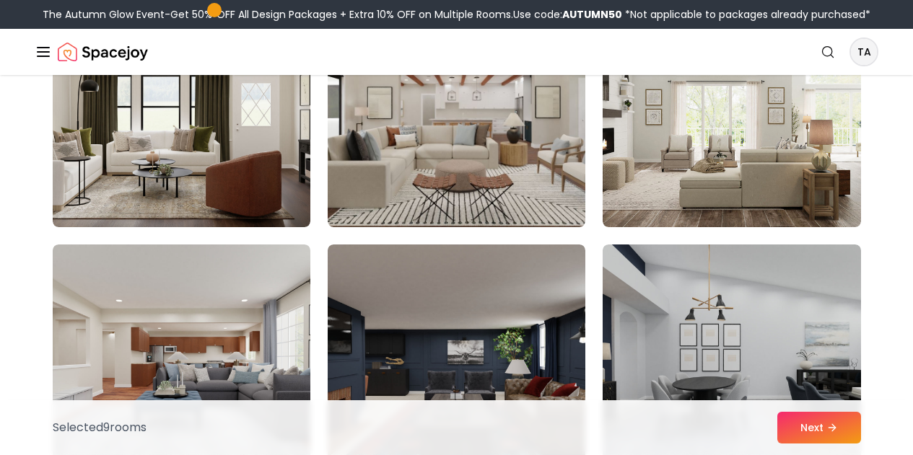
click at [368, 211] on img at bounding box center [457, 111] width 258 height 231
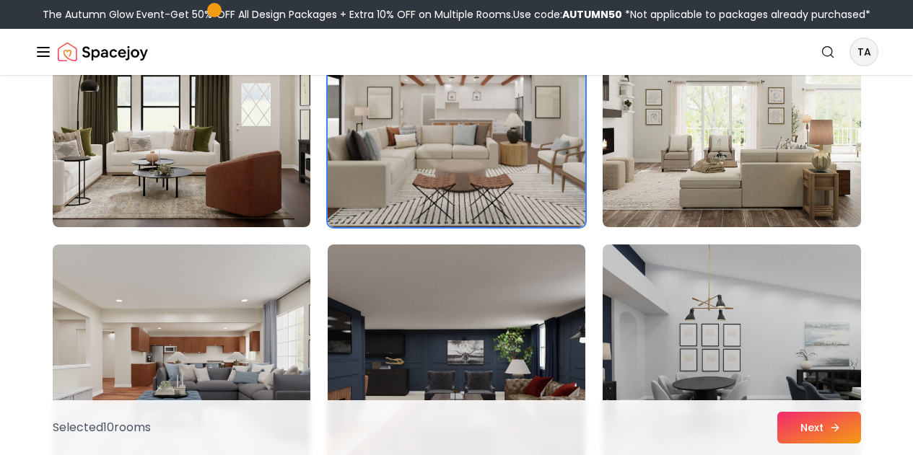
click at [805, 439] on button "Next" at bounding box center [819, 428] width 84 height 32
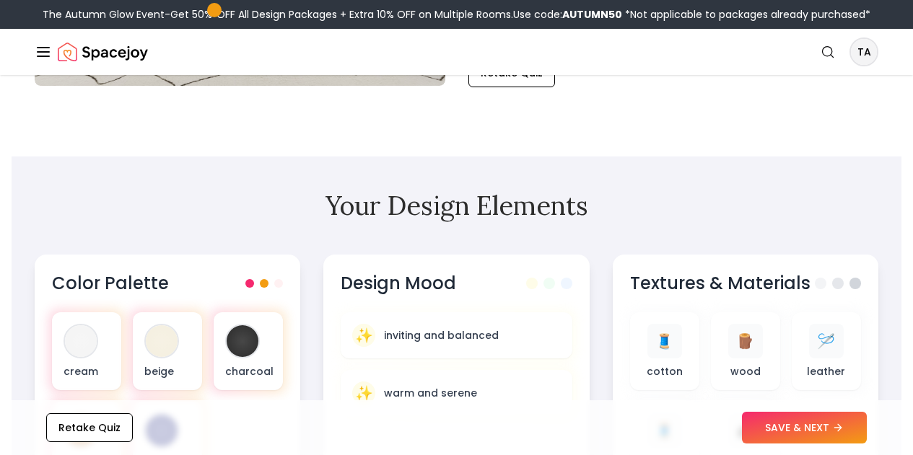
scroll to position [338, 0]
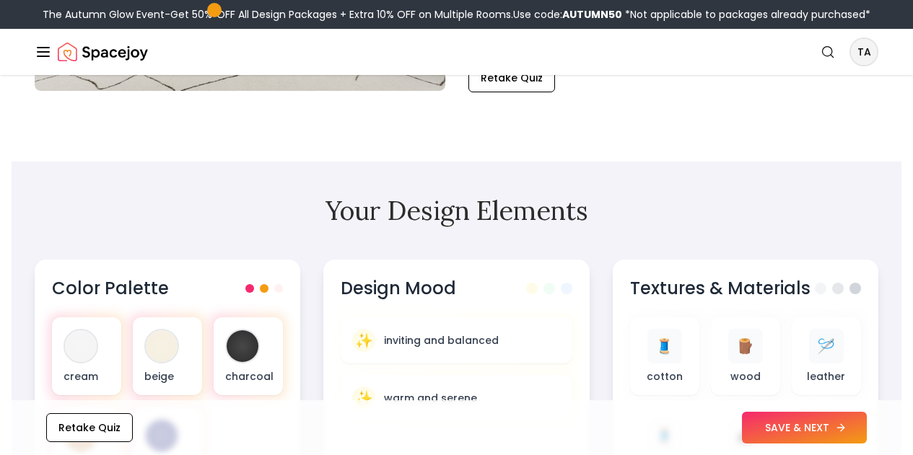
click at [756, 416] on button "SAVE & NEXT" at bounding box center [804, 428] width 125 height 32
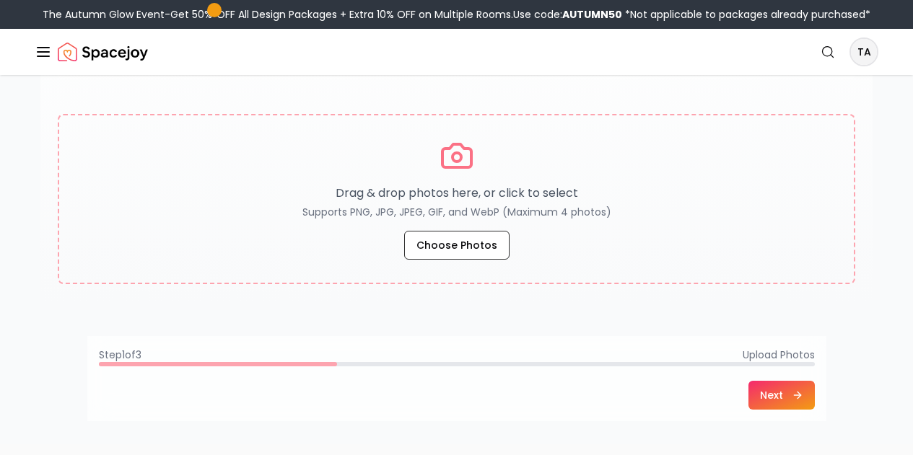
scroll to position [261, 0]
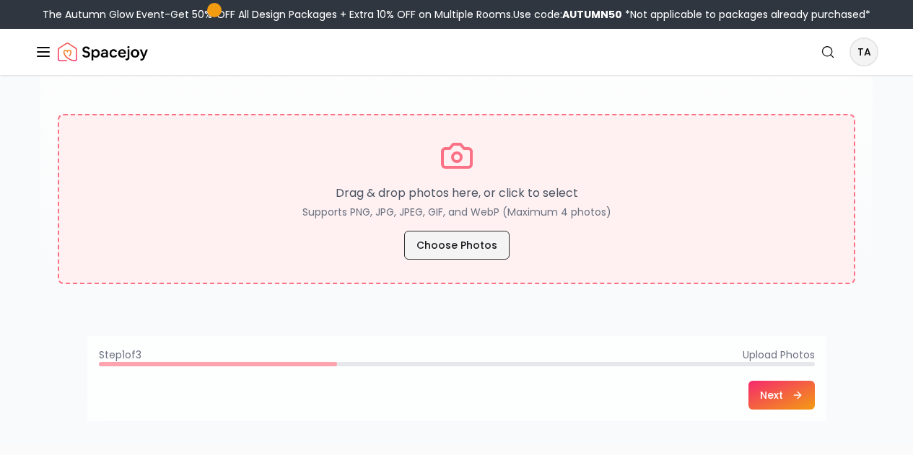
click at [457, 260] on button "Choose Photos" at bounding box center [456, 245] width 105 height 29
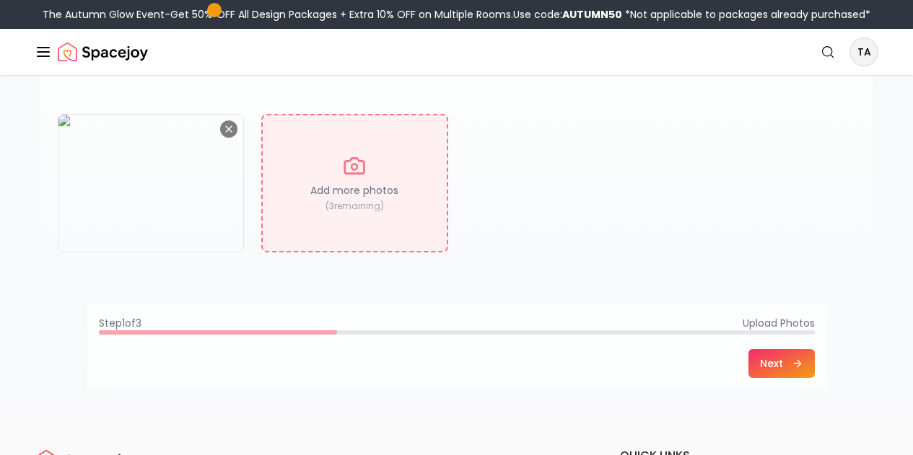
click at [386, 253] on div "Add more photos ( 3 remaining)" at bounding box center [354, 183] width 186 height 139
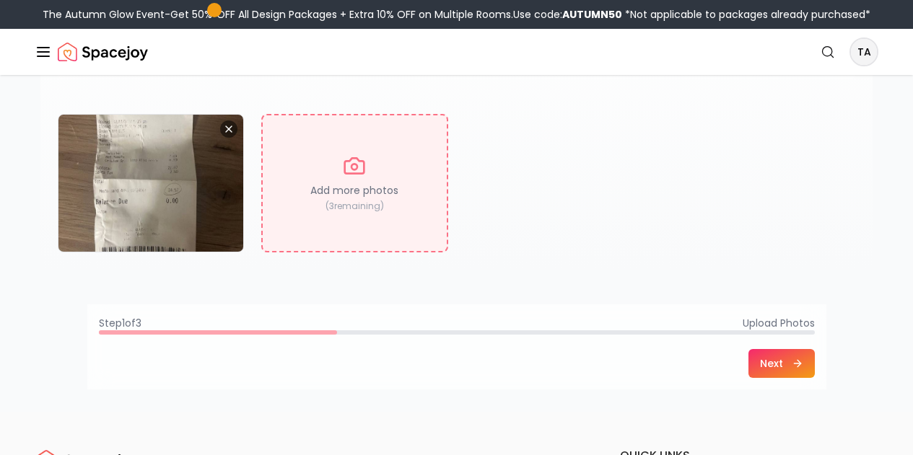
type input "**********"
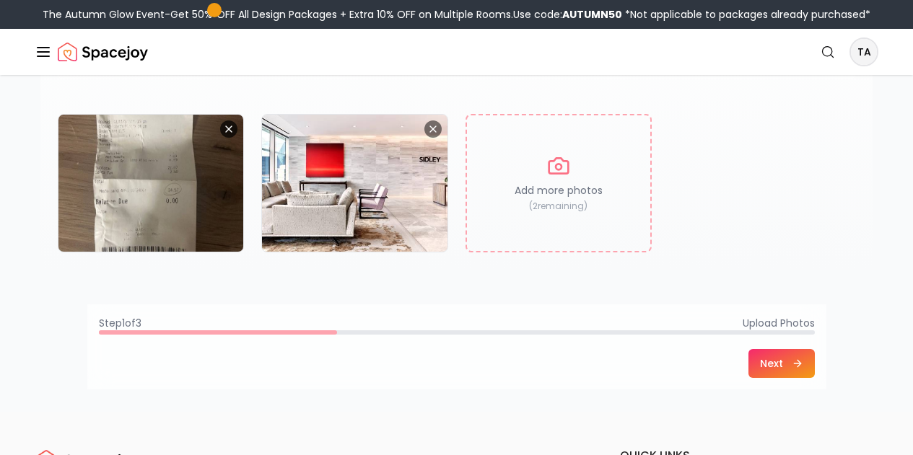
click at [229, 132] on icon "Remove image" at bounding box center [229, 129] width 6 height 6
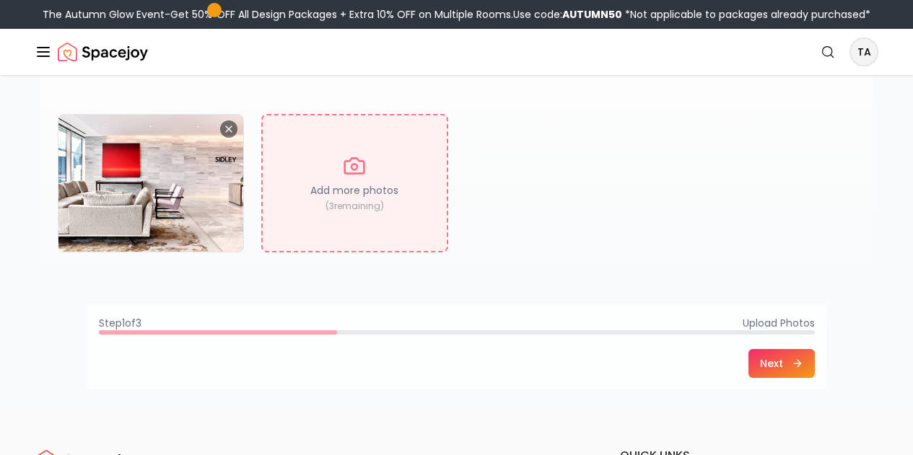
click at [307, 223] on div "Add more photos ( 3 remaining)" at bounding box center [354, 183] width 186 height 139
type input "**********"
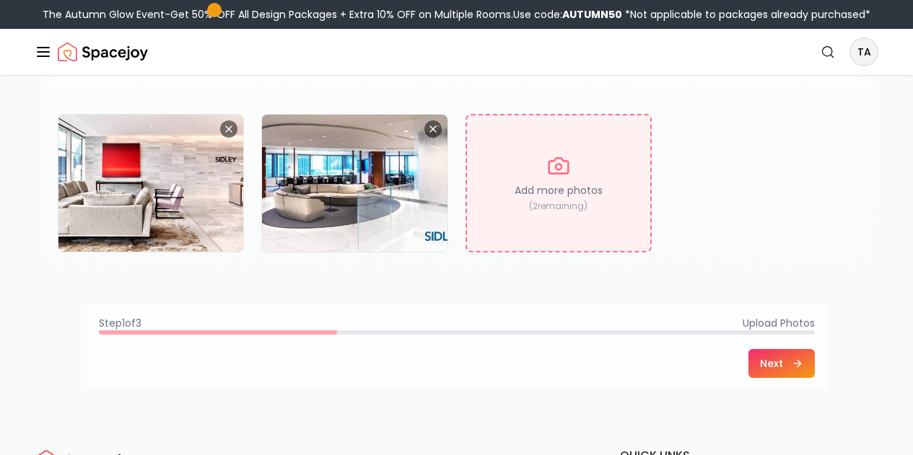
click at [548, 253] on div "Add more photos ( 2 remaining)" at bounding box center [558, 183] width 186 height 139
type input "**********"
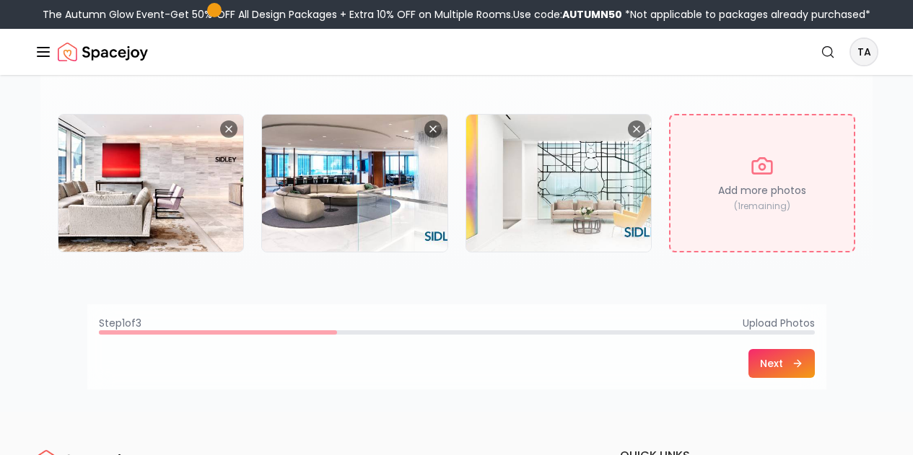
click at [763, 212] on p "( 1 remaining)" at bounding box center [762, 207] width 56 height 12
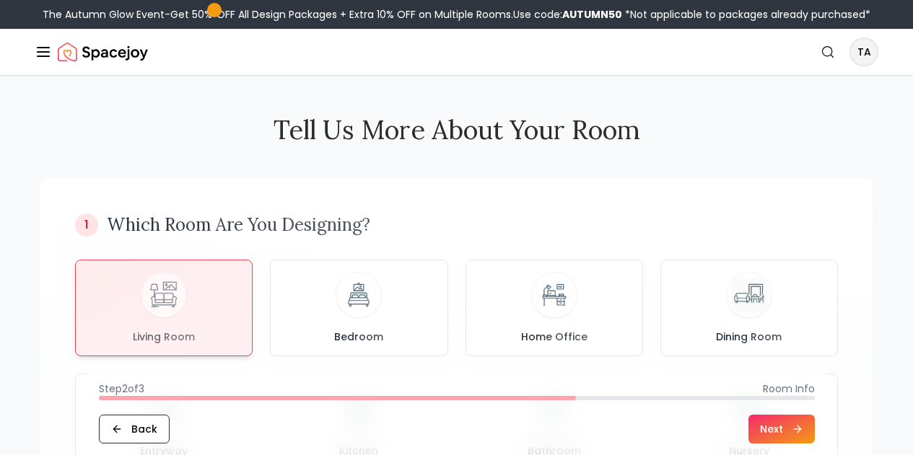
scroll to position [459, 0]
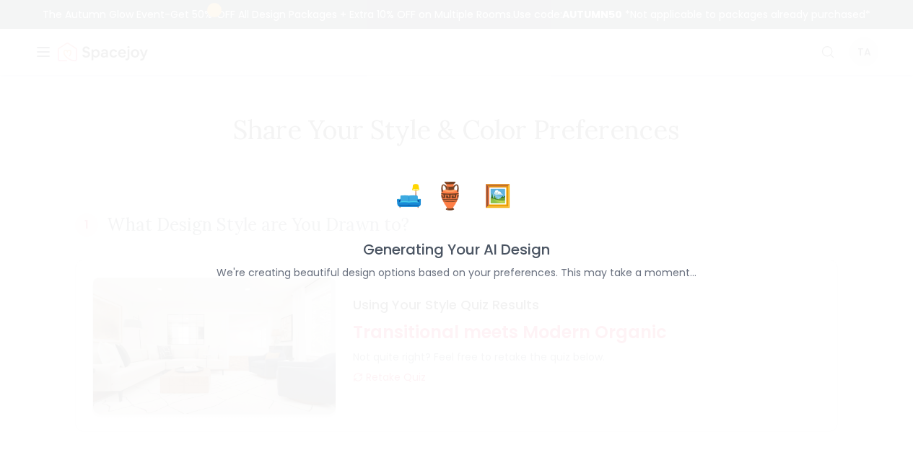
scroll to position [483, 0]
